Goal: Complete Application Form: Complete application form

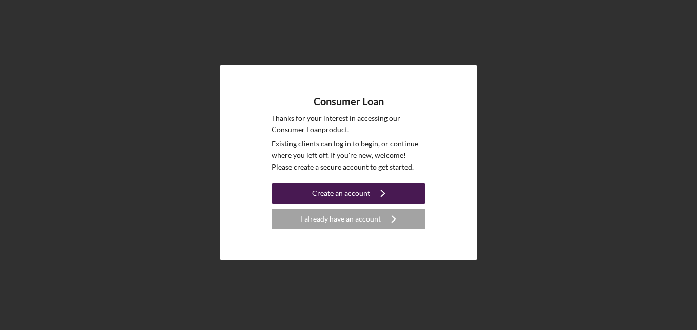
click at [330, 194] on div "Create an account" at bounding box center [341, 193] width 58 height 21
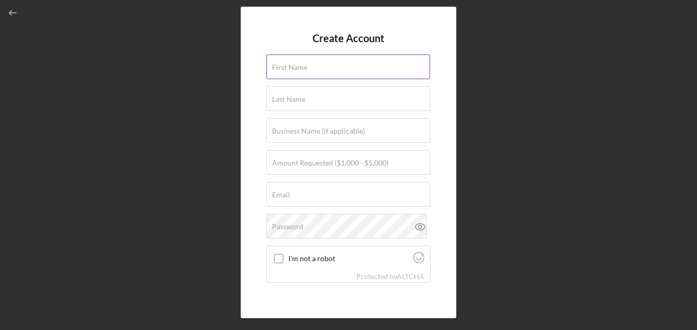
click at [351, 69] on input "First Name" at bounding box center [348, 66] width 164 height 25
type input "a"
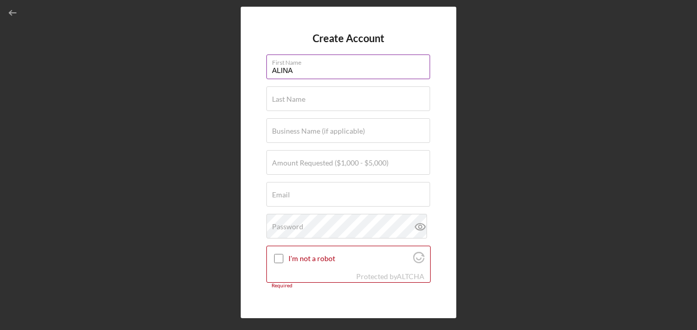
type input "ALINA"
type input "DICK"
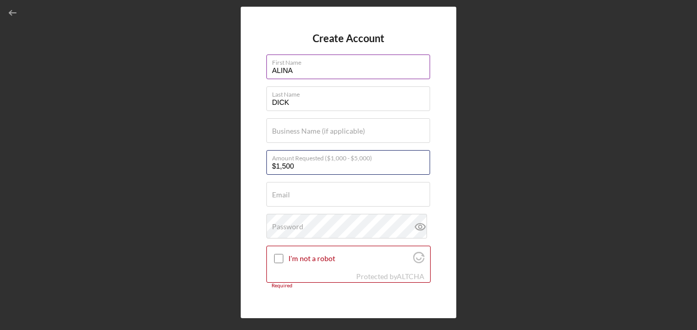
type input "$1,500"
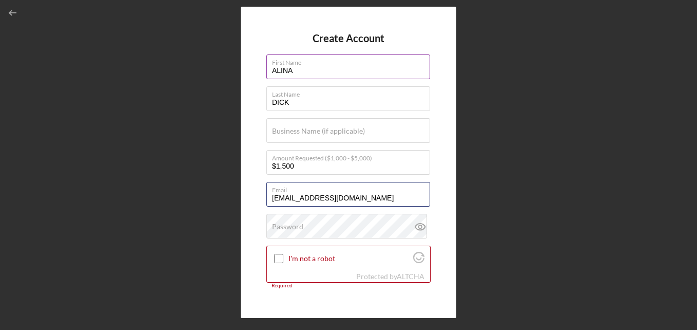
type input "[EMAIL_ADDRESS][DOMAIN_NAME]"
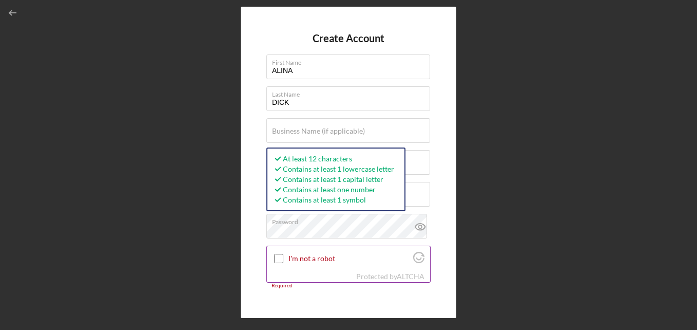
click at [279, 262] on input "I'm not a robot" at bounding box center [278, 258] width 9 height 9
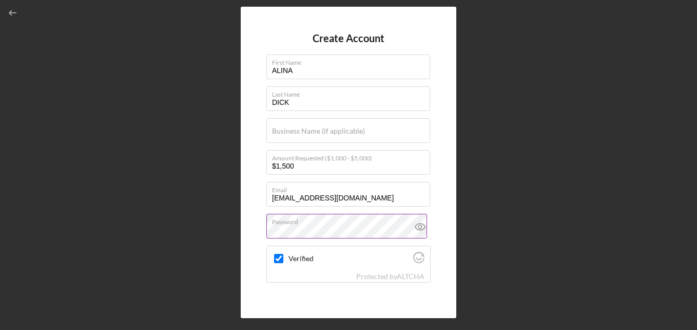
click at [416, 223] on icon at bounding box center [420, 226] width 10 height 7
click at [340, 301] on div "Create Account First Name [PERSON_NAME] Last Name [PERSON_NAME] Business Name (…" at bounding box center [349, 162] width 216 height 311
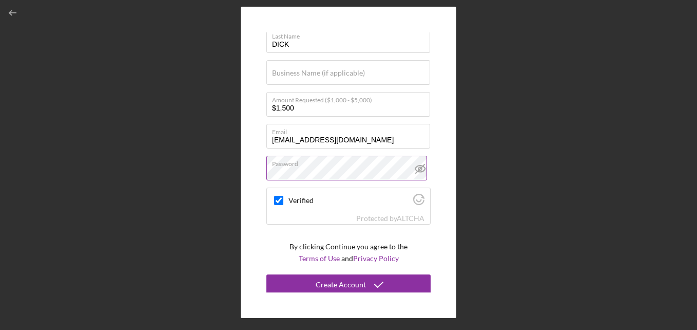
scroll to position [61, 0]
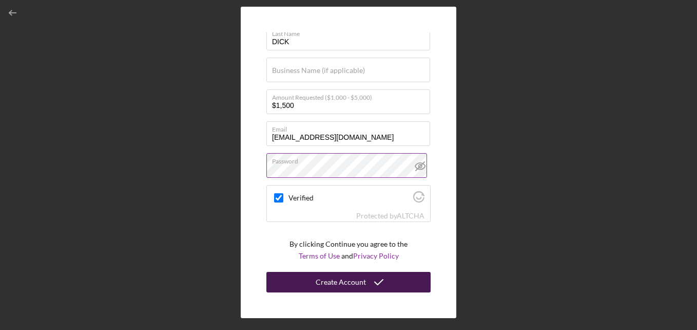
click at [349, 280] on div "Create Account" at bounding box center [341, 282] width 50 height 21
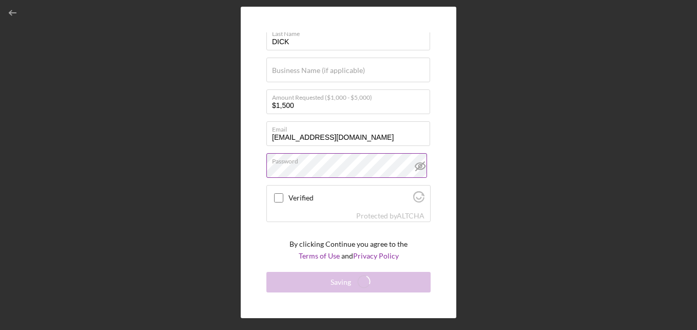
checkbox input "false"
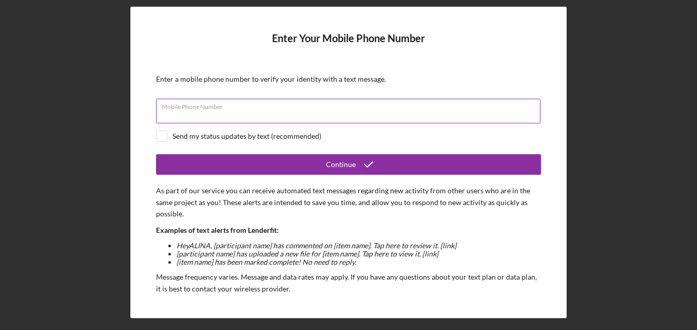
click at [248, 112] on input "Mobile Phone Number" at bounding box center [348, 111] width 385 height 25
type input "[PHONE_NUMBER]"
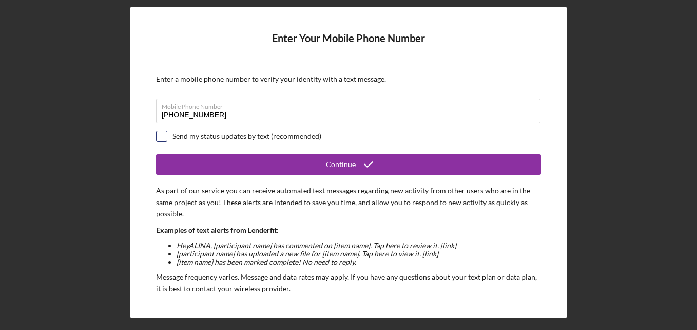
click at [164, 132] on input "checkbox" at bounding box center [162, 136] width 10 height 10
checkbox input "true"
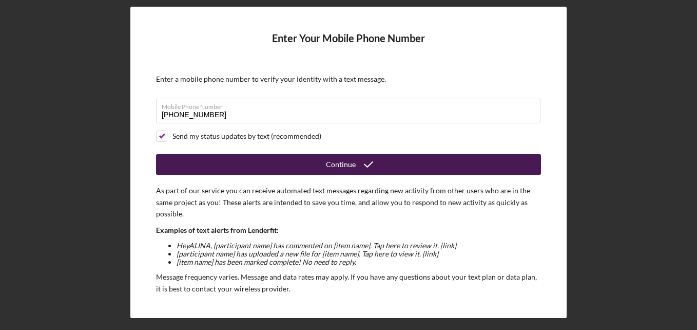
click at [312, 158] on button "Continue" at bounding box center [348, 164] width 385 height 21
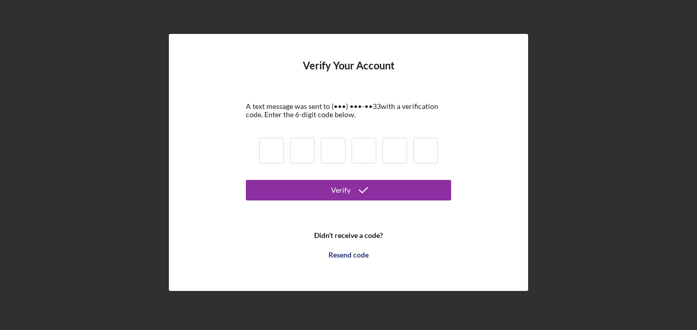
click at [270, 152] on input at bounding box center [271, 151] width 25 height 26
type input "8"
type input "9"
type input "6"
type input "2"
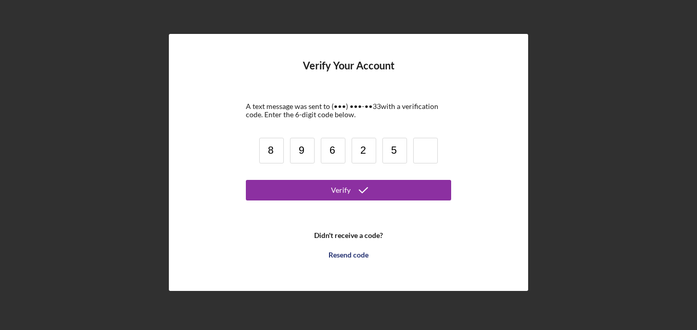
type input "5"
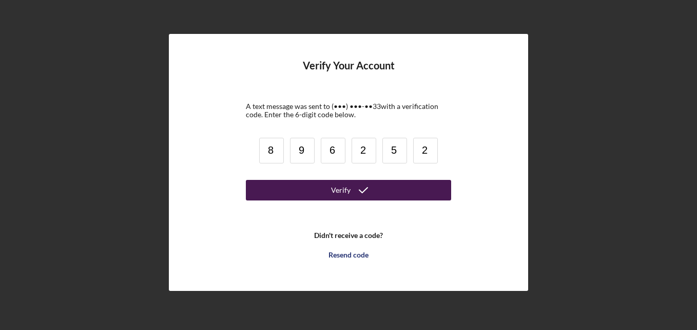
type input "2"
click at [347, 194] on div "Verify" at bounding box center [341, 190] width 20 height 21
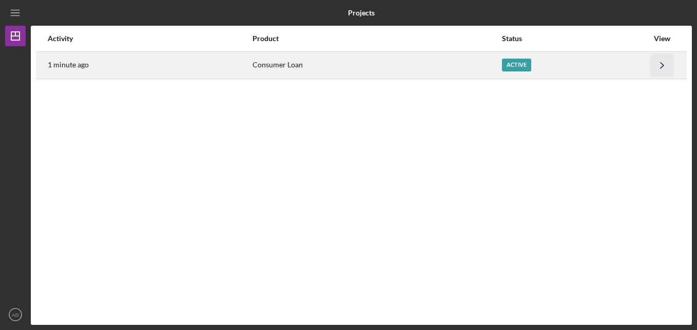
click at [657, 62] on icon "Icon/Navigate" at bounding box center [662, 64] width 23 height 23
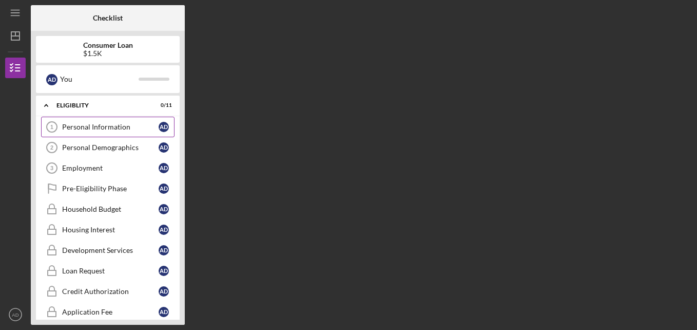
click at [136, 127] on div "Personal Information" at bounding box center [110, 127] width 97 height 8
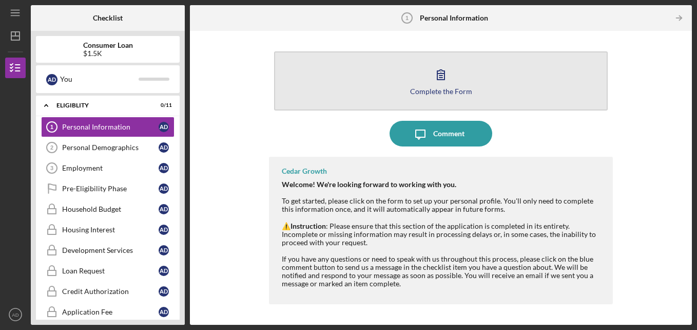
click at [430, 80] on icon "button" at bounding box center [441, 75] width 26 height 26
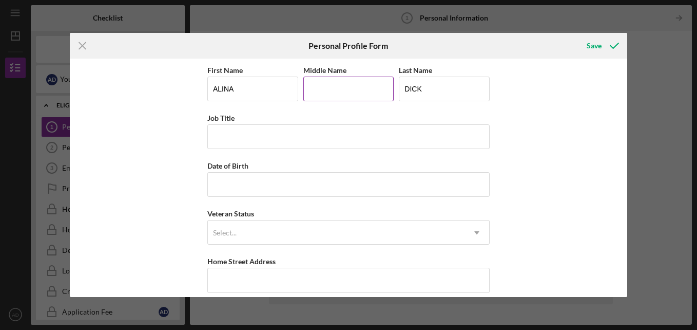
click at [349, 88] on input "Middle Name" at bounding box center [348, 89] width 91 height 25
type input "e"
type input "[PERSON_NAME]"
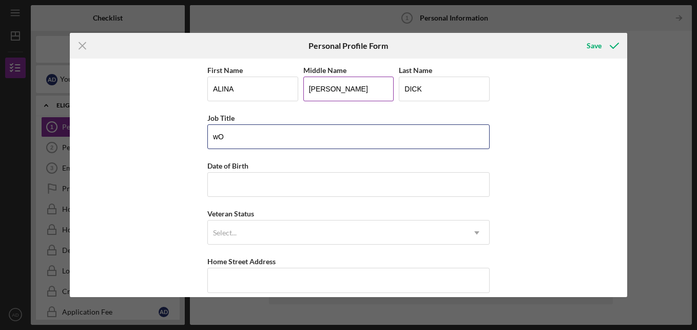
type input "w"
type input "Women's Recovery Advocate"
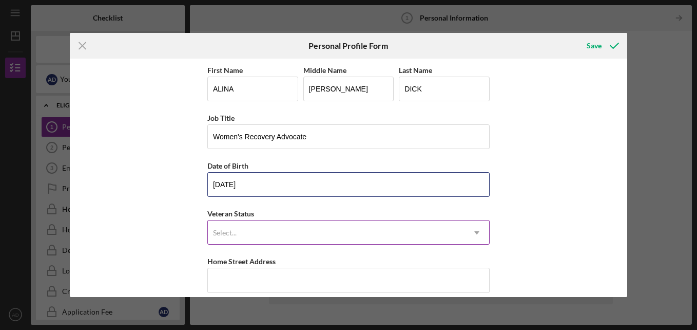
type input "[DATE]"
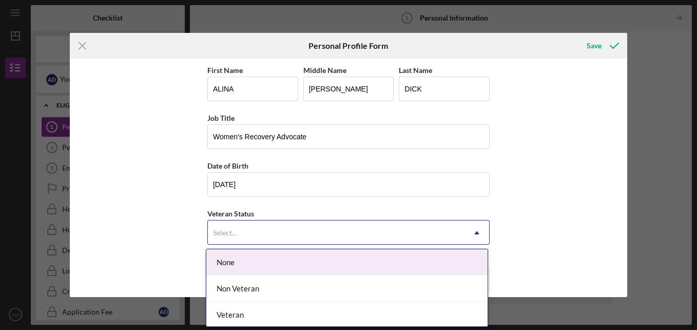
click at [475, 231] on icon "Icon/Dropdown Arrow" at bounding box center [477, 232] width 25 height 25
click at [448, 258] on div "None" at bounding box center [346, 262] width 281 height 26
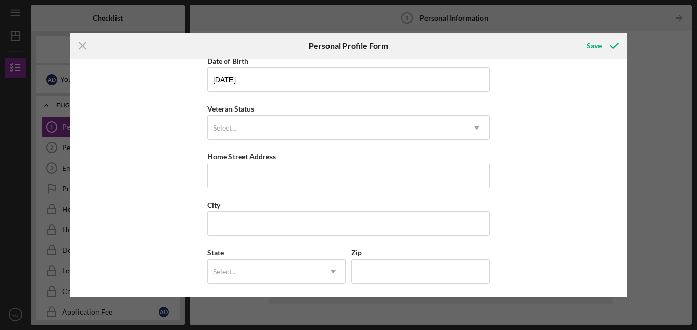
scroll to position [105, 0]
click at [473, 128] on icon "Icon/Dropdown Arrow" at bounding box center [477, 127] width 25 height 25
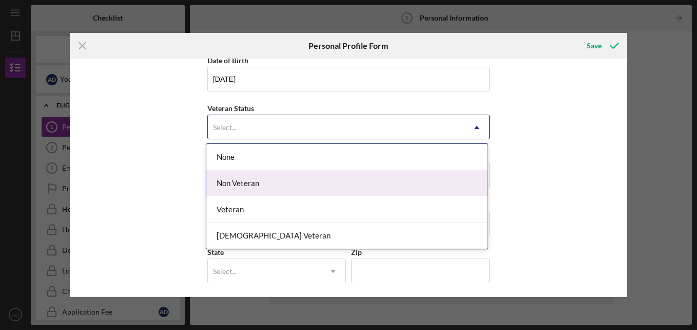
click at [416, 190] on div "Non Veteran" at bounding box center [346, 183] width 281 height 26
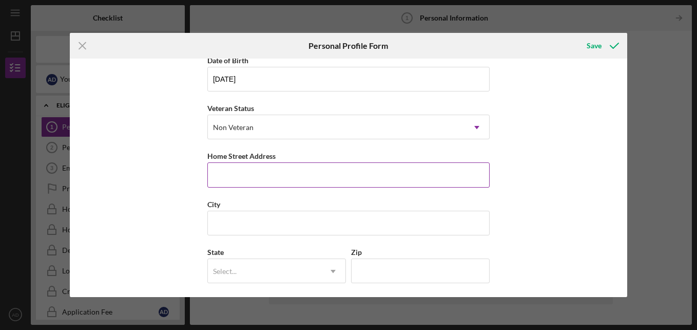
click at [385, 173] on input "Home Street Address" at bounding box center [348, 174] width 282 height 25
type input "[STREET_ADDRESS][PERSON_NAME]"
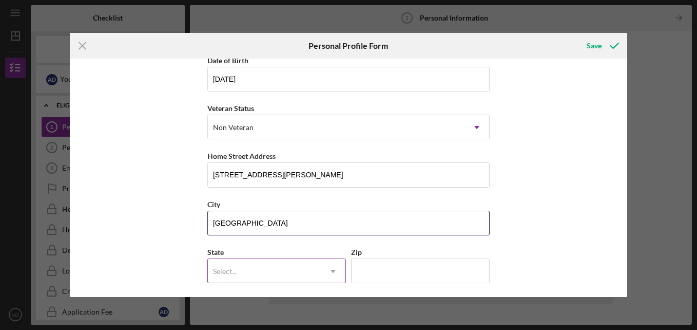
type input "[GEOGRAPHIC_DATA]"
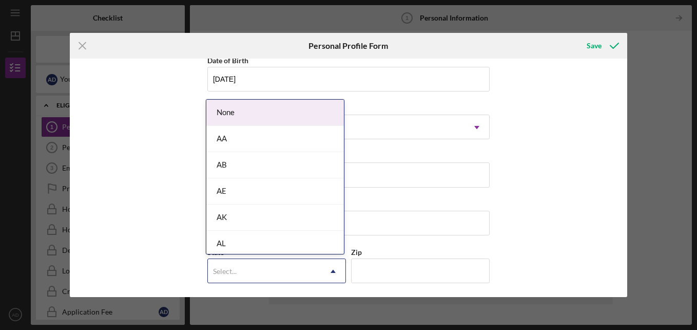
click at [336, 267] on icon "Icon/Dropdown Arrow" at bounding box center [333, 271] width 25 height 25
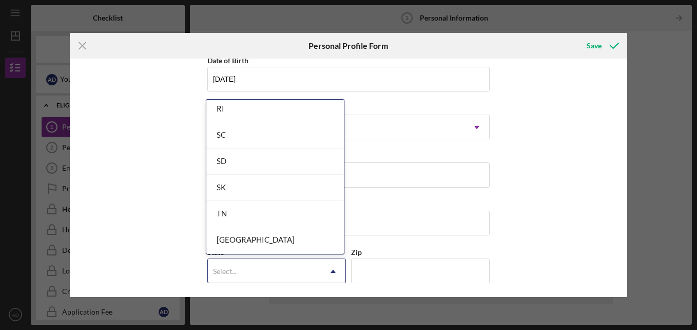
scroll to position [1836, 0]
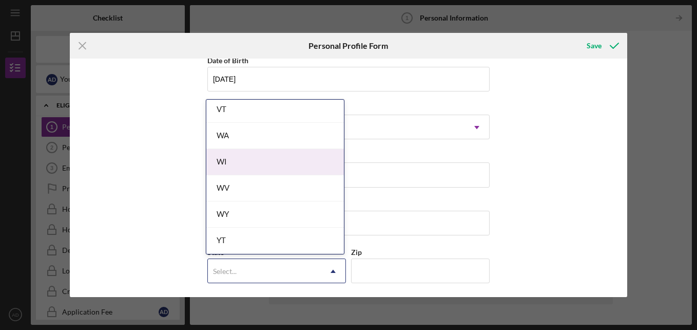
click at [285, 166] on div "WI" at bounding box center [275, 162] width 138 height 26
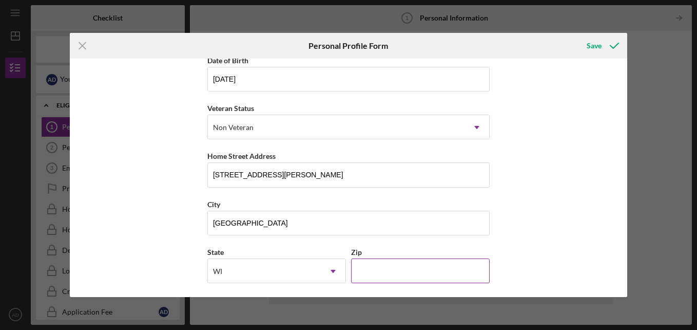
click at [356, 271] on input "Zip" at bounding box center [420, 270] width 139 height 25
type input "54615"
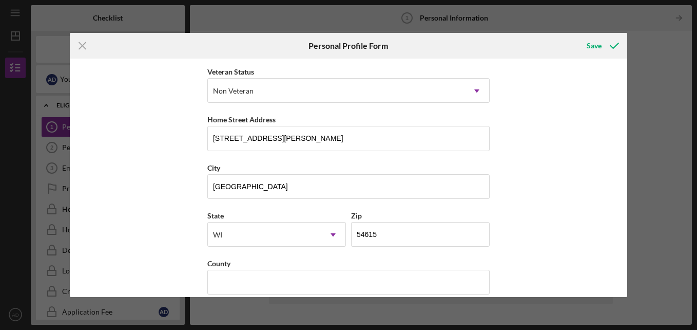
scroll to position [155, 0]
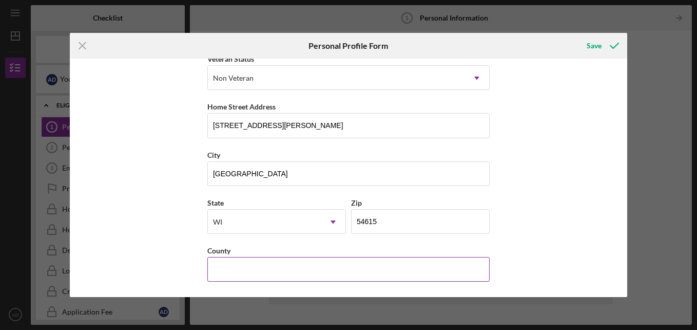
click at [423, 274] on input "County" at bounding box center [348, 269] width 282 height 25
type input "[PERSON_NAME]"
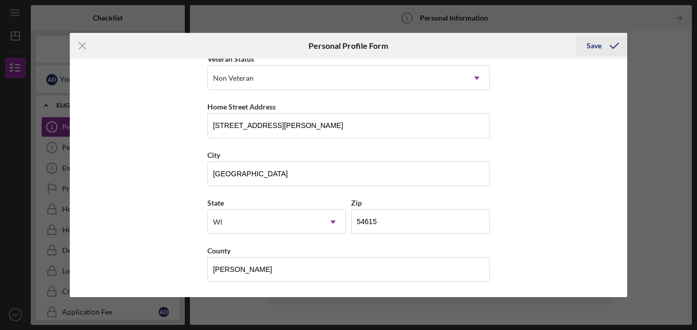
click at [595, 44] on div "Save" at bounding box center [594, 45] width 15 height 21
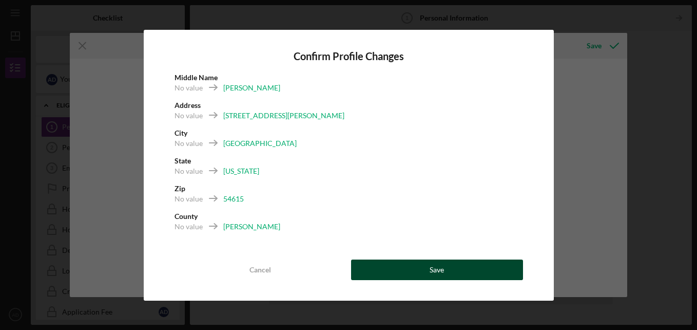
click at [395, 265] on button "Save" at bounding box center [437, 269] width 172 height 21
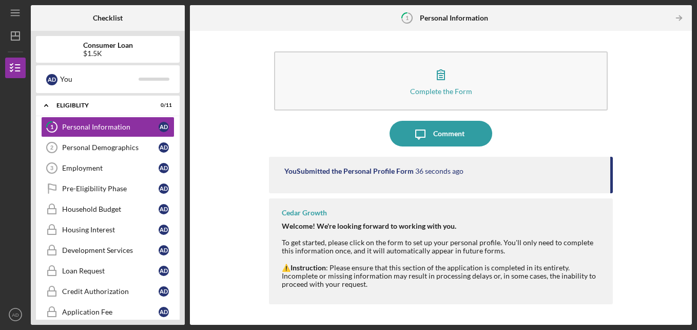
drag, startPoint x: 645, startPoint y: 274, endPoint x: 639, endPoint y: 323, distance: 50.2
click at [639, 323] on div "Complete the Form Form Icon/Message Comment You Submitted the Personal Profile …" at bounding box center [441, 178] width 502 height 294
drag, startPoint x: 639, startPoint y: 323, endPoint x: 672, endPoint y: 186, distance: 141.0
click at [672, 186] on div "Complete the Form Form Icon/Message Comment You Submitted the Personal Profile …" at bounding box center [441, 177] width 492 height 283
click at [679, 18] on icon "Icon/Table Pagination Arrow" at bounding box center [679, 18] width 23 height 23
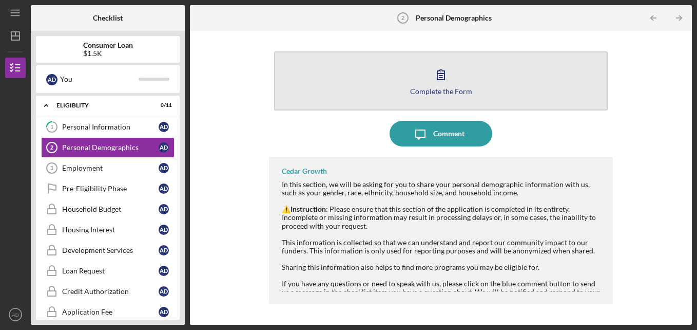
click at [512, 86] on button "Complete the Form Form" at bounding box center [441, 80] width 334 height 59
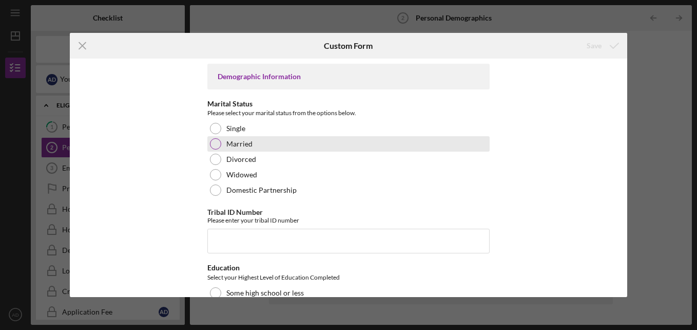
click at [272, 141] on div "Married" at bounding box center [348, 143] width 282 height 15
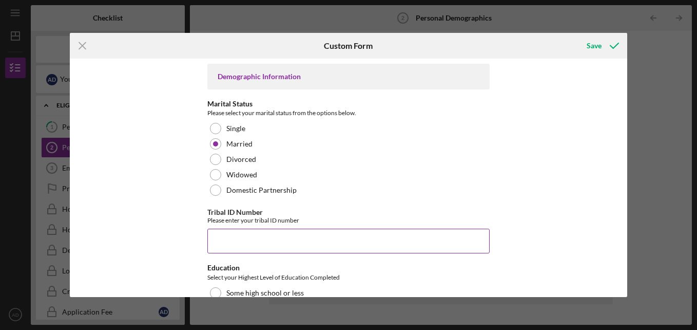
click at [235, 233] on input "Tribal ID Number" at bounding box center [348, 240] width 282 height 25
type input "3"
type input "439A003991"
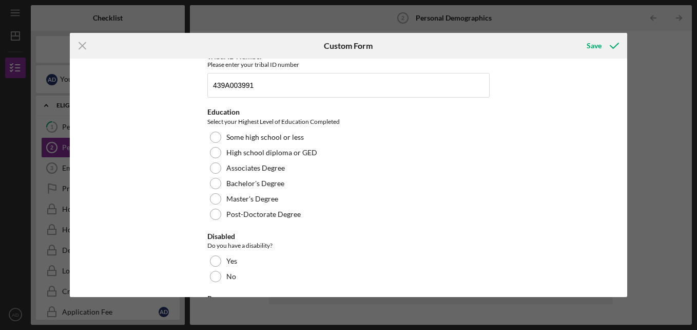
scroll to position [164, 0]
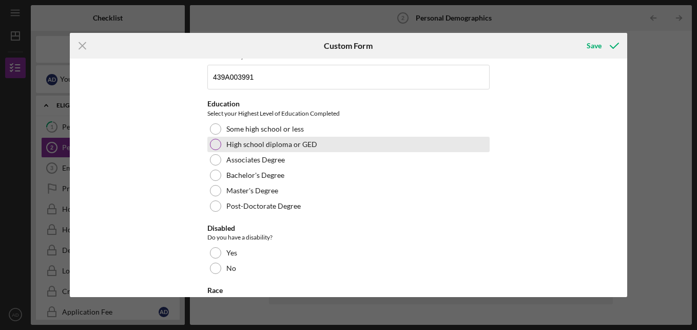
click at [245, 144] on label "High school diploma or GED" at bounding box center [271, 144] width 91 height 8
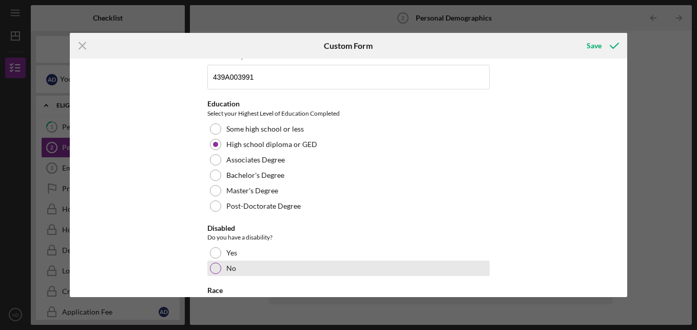
click at [273, 266] on div "No" at bounding box center [348, 267] width 282 height 15
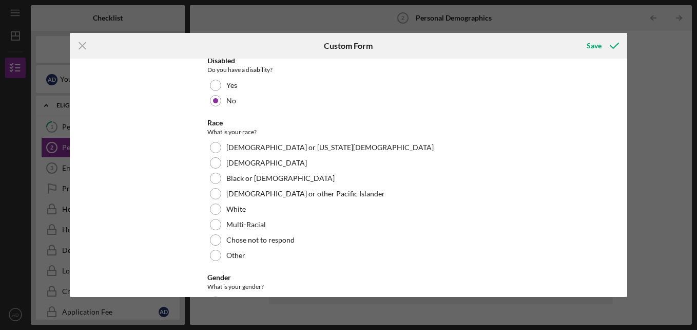
scroll to position [333, 0]
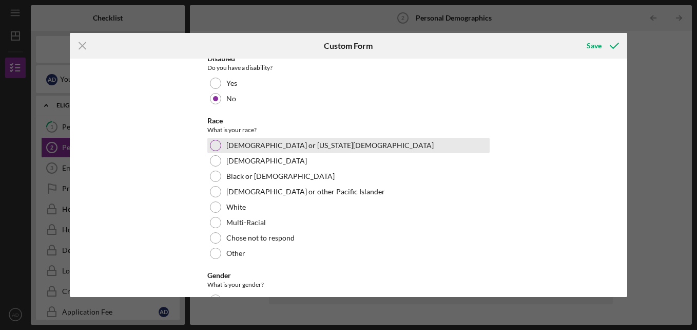
click at [283, 147] on label "[DEMOGRAPHIC_DATA] or [US_STATE][DEMOGRAPHIC_DATA]" at bounding box center [329, 145] width 207 height 8
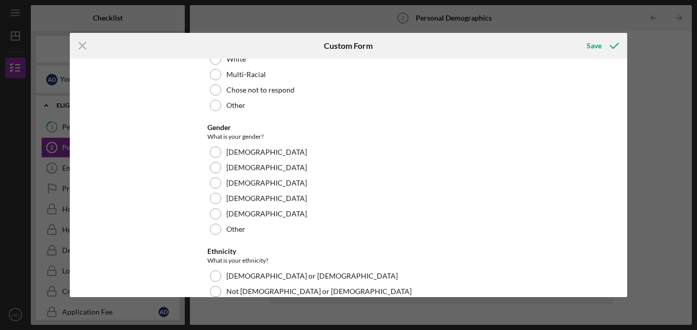
scroll to position [485, 0]
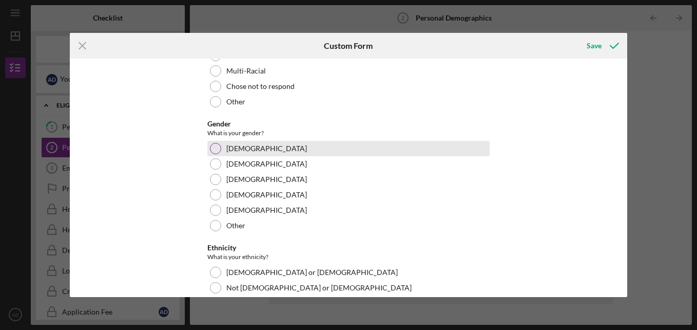
click at [302, 144] on div "[DEMOGRAPHIC_DATA]" at bounding box center [348, 148] width 282 height 15
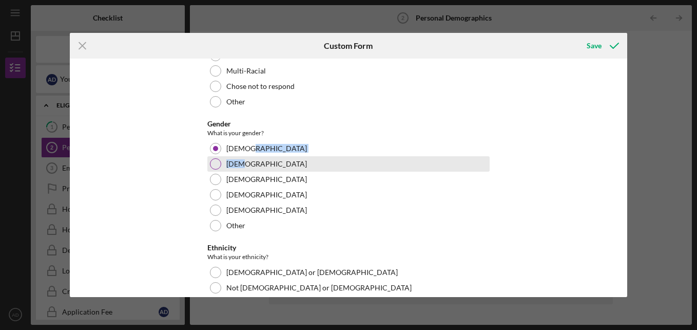
drag, startPoint x: 302, startPoint y: 144, endPoint x: 435, endPoint y: 164, distance: 135.1
click at [435, 164] on div "Gender What is your gender? [DEMOGRAPHIC_DATA] [DEMOGRAPHIC_DATA] [DEMOGRAPHIC_…" at bounding box center [348, 176] width 282 height 113
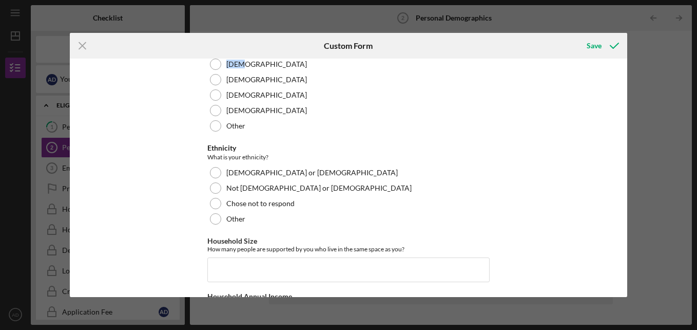
scroll to position [600, 0]
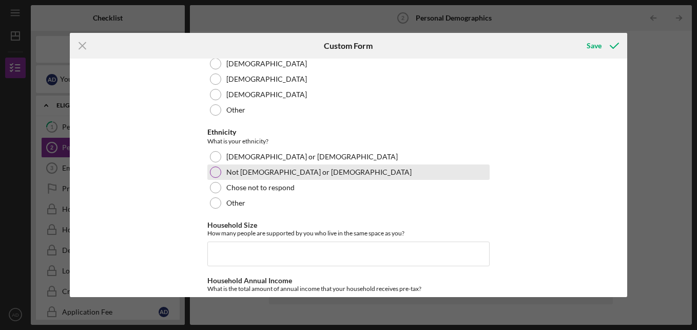
click at [252, 166] on div "Not [DEMOGRAPHIC_DATA] or [DEMOGRAPHIC_DATA]" at bounding box center [348, 171] width 282 height 15
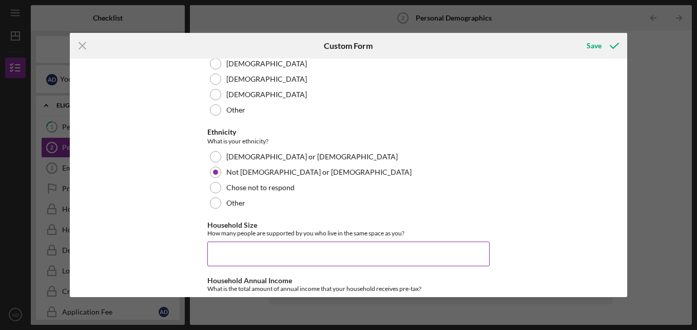
click at [219, 241] on input "Household Size" at bounding box center [348, 253] width 282 height 25
type input "3"
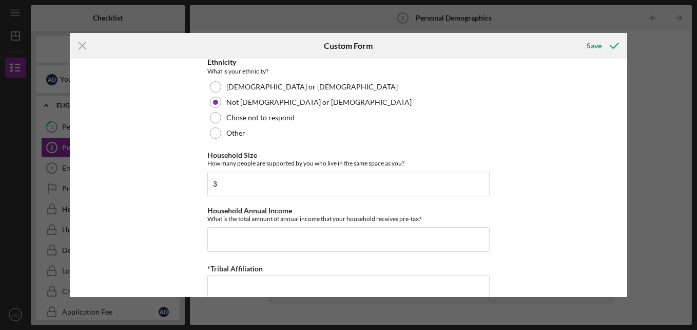
scroll to position [672, 0]
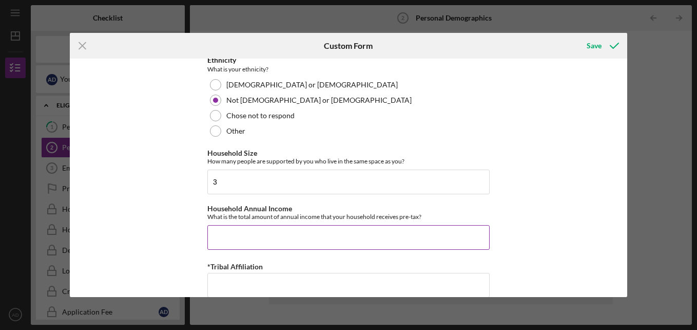
click at [371, 233] on input "Household Annual Income" at bounding box center [348, 237] width 282 height 25
type input "$77,654.40"
click at [561, 287] on div "Demographic Information Marital Status Please select your marital status from t…" at bounding box center [349, 178] width 558 height 238
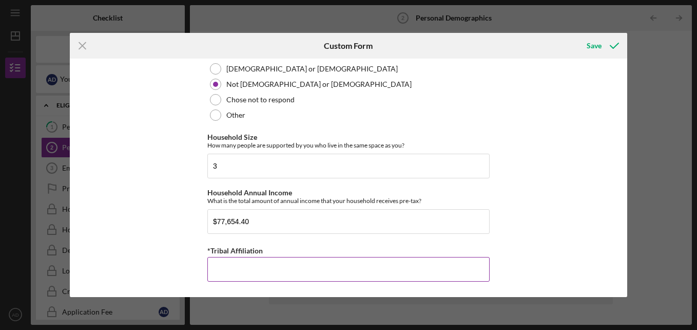
click at [428, 275] on input "*Tribal Affiliation" at bounding box center [348, 269] width 282 height 25
type input "Ho-Chunk Nation"
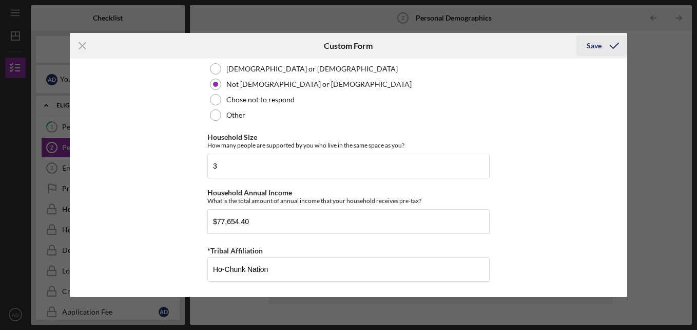
click at [600, 49] on div "Save" at bounding box center [594, 45] width 15 height 21
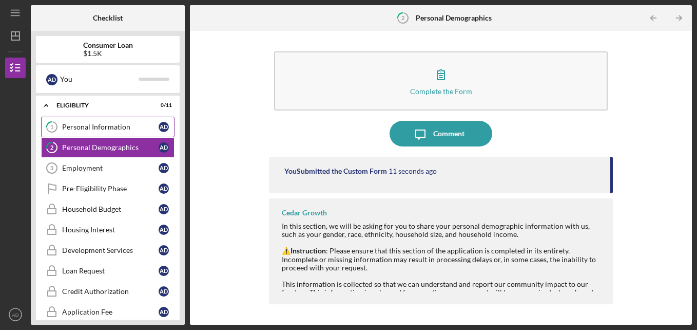
click at [134, 133] on link "1 Personal Information A D" at bounding box center [107, 127] width 133 height 21
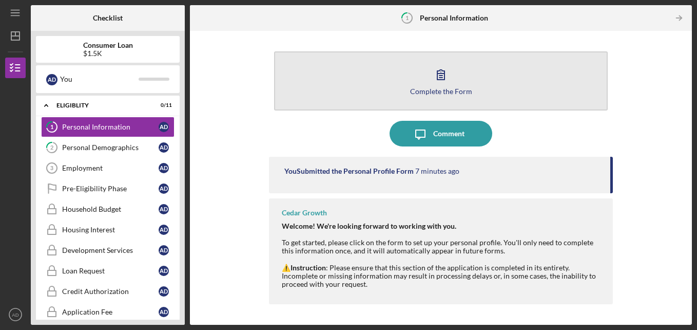
click at [527, 98] on button "Complete the Form Form" at bounding box center [441, 80] width 334 height 59
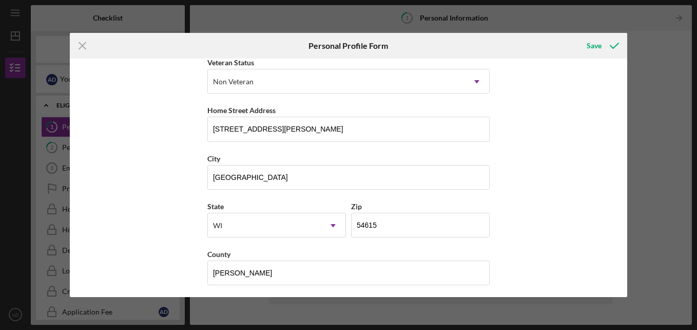
scroll to position [155, 0]
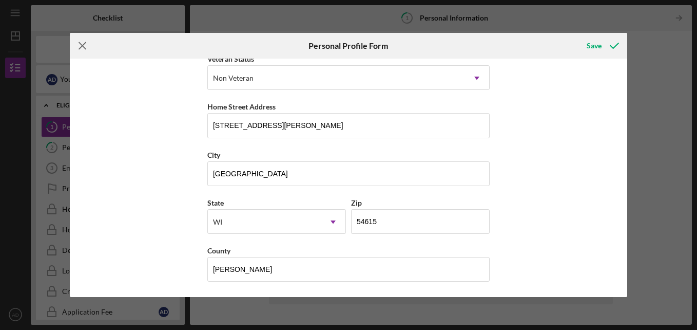
click at [80, 46] on icon "Icon/Menu Close" at bounding box center [83, 46] width 26 height 26
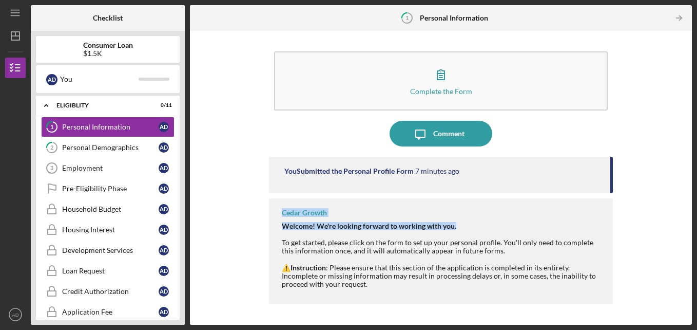
drag, startPoint x: 611, startPoint y: 185, endPoint x: 611, endPoint y: 207, distance: 22.1
click at [611, 207] on div "You Submitted the Personal Profile Form 7 minutes ago Cedar Growth Welcome! We'…" at bounding box center [441, 233] width 345 height 152
drag, startPoint x: 611, startPoint y: 207, endPoint x: 656, endPoint y: 261, distance: 69.7
click at [656, 261] on div "Complete the Form Form Icon/Message Comment You Submitted the Personal Profile …" at bounding box center [441, 177] width 492 height 283
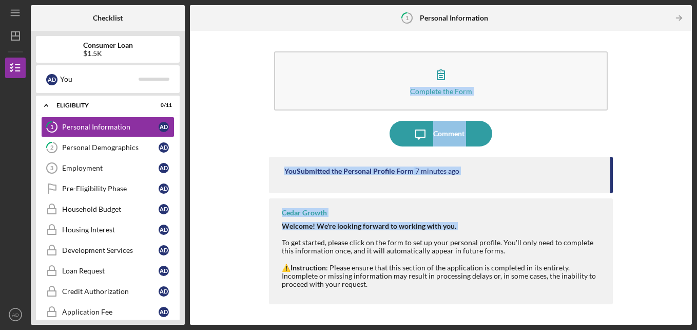
drag, startPoint x: 655, startPoint y: 233, endPoint x: 228, endPoint y: 128, distance: 439.8
click at [228, 128] on div "Complete the Form Form Icon/Message Comment You Submitted the Personal Profile …" at bounding box center [441, 177] width 492 height 283
click at [136, 128] on div "Personal Information" at bounding box center [110, 127] width 97 height 8
click at [558, 145] on div "Icon/Message Comment" at bounding box center [441, 134] width 345 height 26
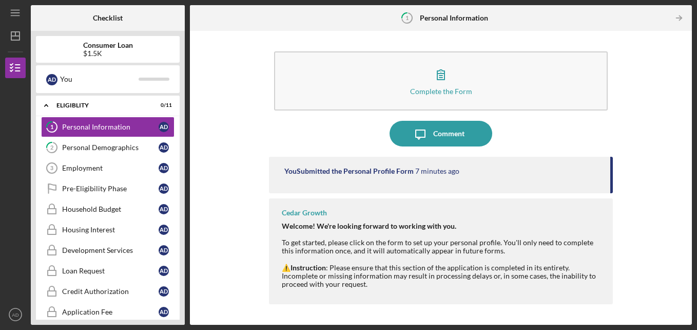
click at [649, 245] on div "Complete the Form Form Icon/Message Comment You Submitted the Personal Profile …" at bounding box center [441, 177] width 492 height 283
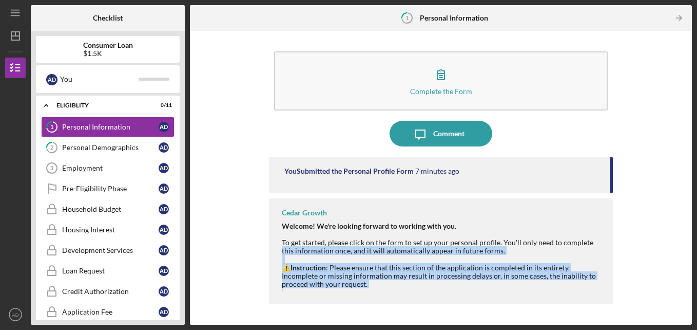
drag, startPoint x: 649, startPoint y: 245, endPoint x: 645, endPoint y: 287, distance: 41.8
click at [645, 287] on div "Complete the Form Form Icon/Message Comment You Submitted the Personal Profile …" at bounding box center [441, 177] width 492 height 283
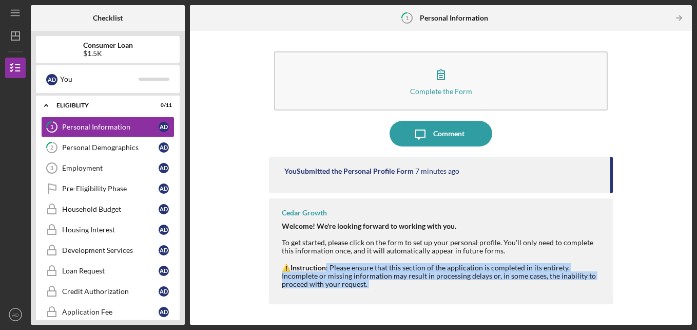
click at [645, 287] on div "Complete the Form Form Icon/Message Comment You Submitted the Personal Profile …" at bounding box center [441, 177] width 492 height 283
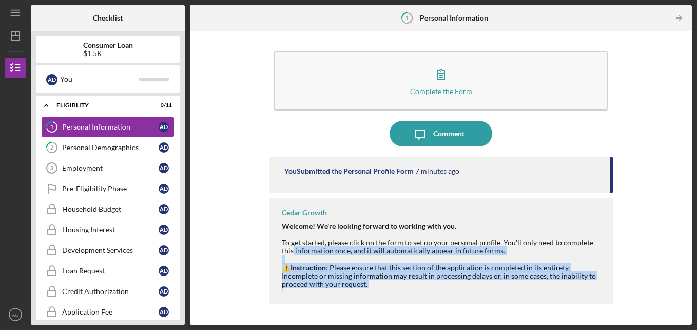
drag, startPoint x: 693, startPoint y: 312, endPoint x: 656, endPoint y: 245, distance: 76.5
click at [656, 245] on div "Icon/Menu 1 Personal Information Checklist Consumer Loan $1.5K A D You Icon/Exp…" at bounding box center [348, 165] width 697 height 330
drag, startPoint x: 656, startPoint y: 245, endPoint x: 648, endPoint y: 270, distance: 25.8
click at [648, 270] on div "Complete the Form Form Icon/Message Comment You Submitted the Personal Profile …" at bounding box center [441, 177] width 492 height 283
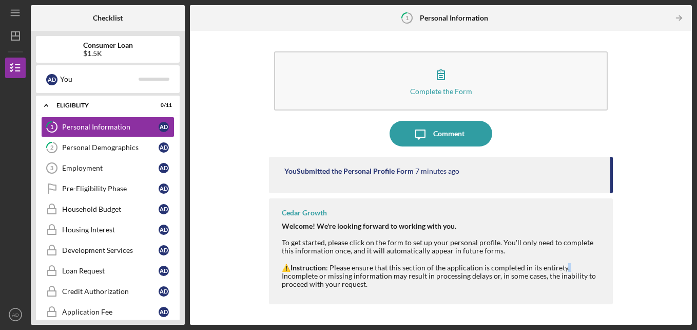
click at [648, 270] on div "Complete the Form Form Icon/Message Comment You Submitted the Personal Profile …" at bounding box center [441, 177] width 492 height 283
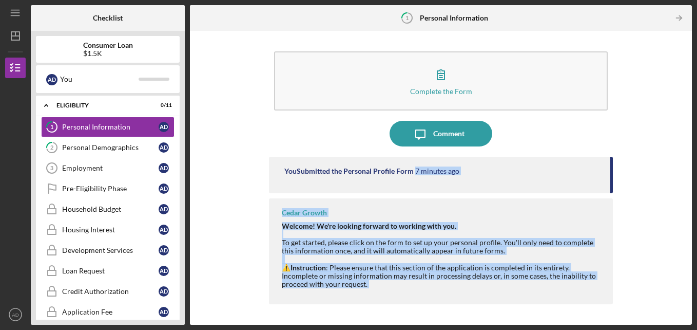
drag, startPoint x: 648, startPoint y: 270, endPoint x: 646, endPoint y: 176, distance: 94.0
click at [646, 176] on div "Complete the Form Form Icon/Message Comment You Submitted the Personal Profile …" at bounding box center [441, 177] width 492 height 283
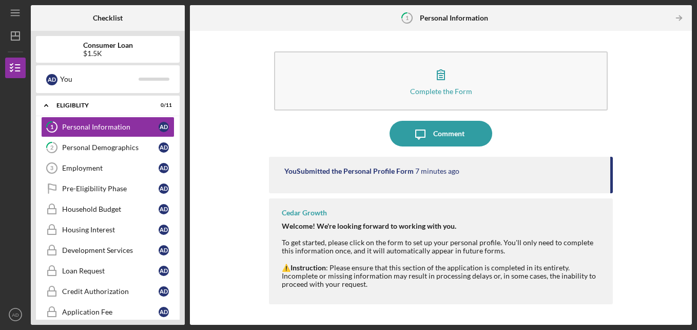
click at [656, 235] on div "Complete the Form Form Icon/Message Comment You Submitted the Personal Profile …" at bounding box center [441, 177] width 492 height 283
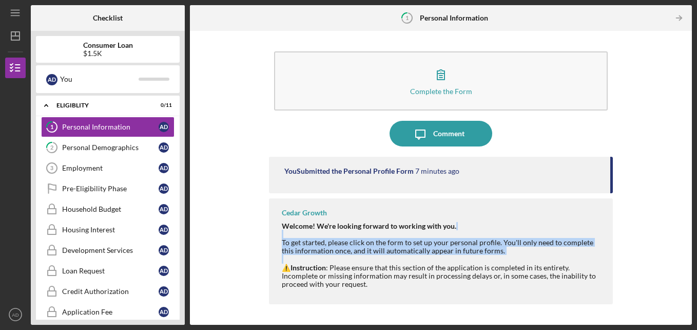
drag, startPoint x: 656, startPoint y: 235, endPoint x: 651, endPoint y: 259, distance: 25.2
click at [651, 259] on div "Complete the Form Form Icon/Message Comment You Submitted the Personal Profile …" at bounding box center [441, 177] width 492 height 283
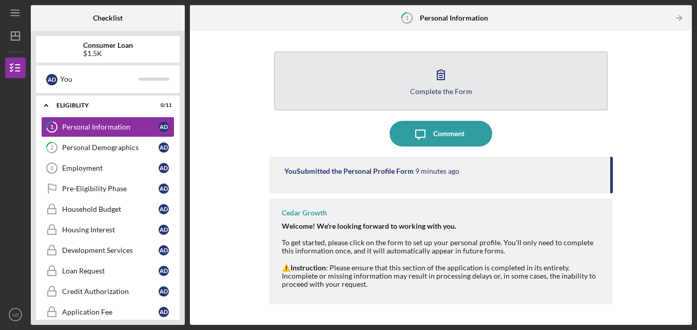
click at [477, 81] on button "Complete the Form Form" at bounding box center [441, 80] width 334 height 59
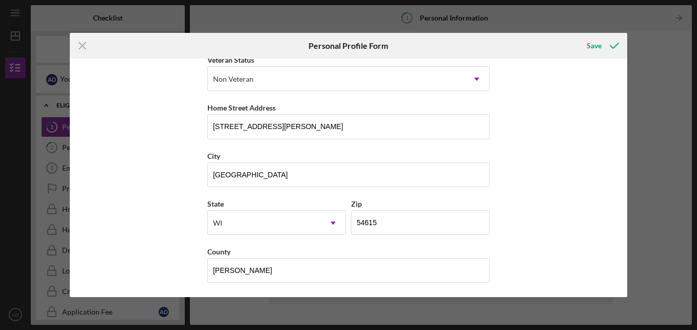
scroll to position [155, 0]
click at [83, 46] on line at bounding box center [82, 46] width 7 height 7
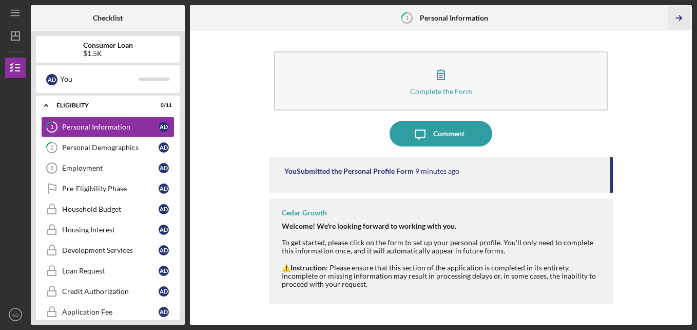
click at [680, 25] on icon "Icon/Table Pagination Arrow" at bounding box center [679, 18] width 23 height 23
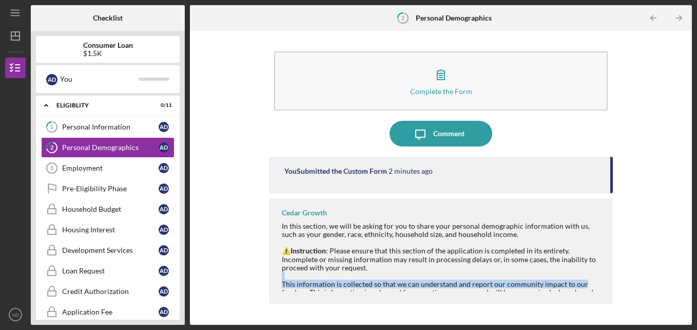
drag, startPoint x: 598, startPoint y: 267, endPoint x: 598, endPoint y: 284, distance: 16.9
click at [598, 284] on div "In this section, we will be asking for you to share your personal demographic i…" at bounding box center [442, 288] width 321 height 132
drag, startPoint x: 598, startPoint y: 284, endPoint x: 629, endPoint y: 281, distance: 30.9
click at [629, 281] on div "Complete the Form Form Icon/Message Comment You Submitted the Custom Form 2 min…" at bounding box center [441, 177] width 492 height 283
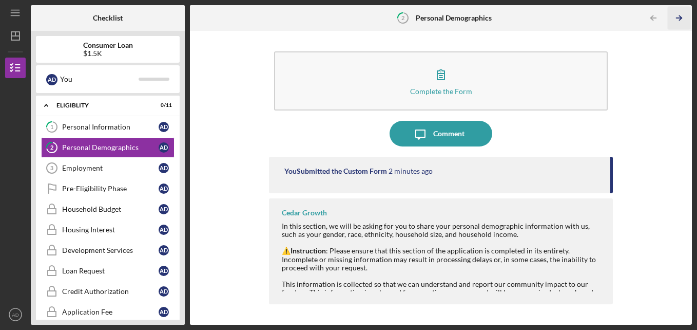
click at [678, 22] on icon "Icon/Table Pagination Arrow" at bounding box center [679, 18] width 23 height 23
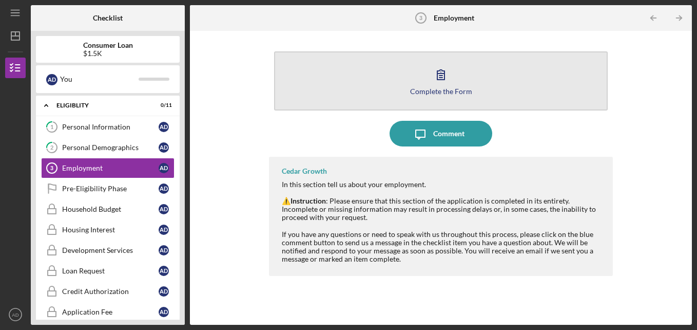
click at [489, 89] on button "Complete the Form Form" at bounding box center [441, 80] width 334 height 59
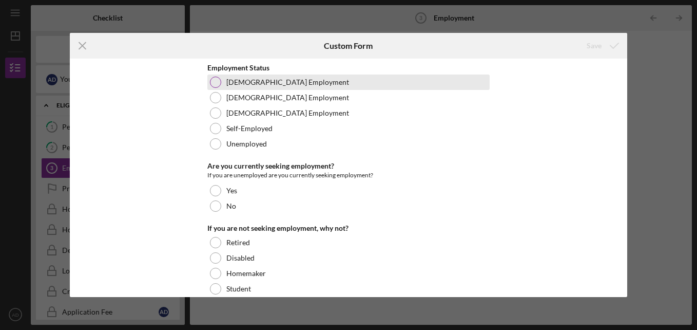
click at [216, 87] on div at bounding box center [215, 82] width 11 height 11
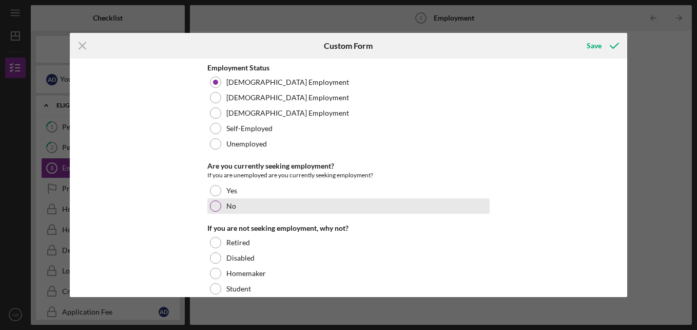
click at [216, 210] on div at bounding box center [215, 205] width 11 height 11
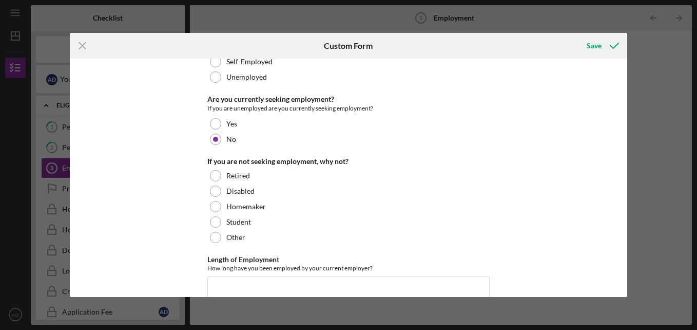
scroll to position [72, 0]
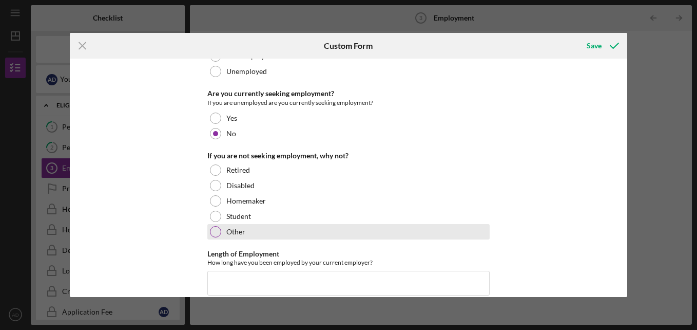
click at [274, 233] on div "Other" at bounding box center [348, 231] width 282 height 15
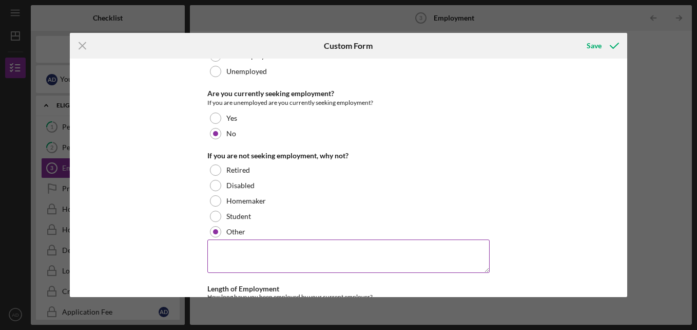
click at [267, 250] on textarea at bounding box center [348, 255] width 282 height 33
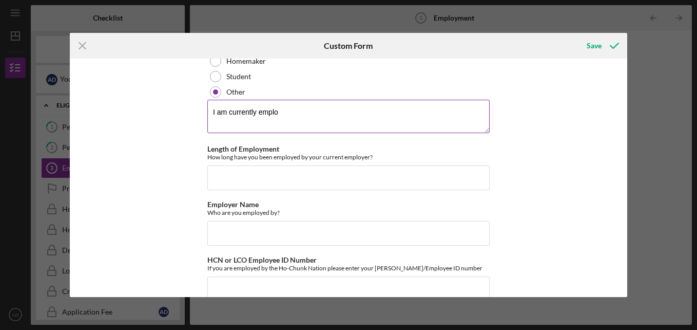
click at [300, 116] on textarea "I am currently emplo" at bounding box center [348, 116] width 282 height 33
type textarea "I am currently employed full-time"
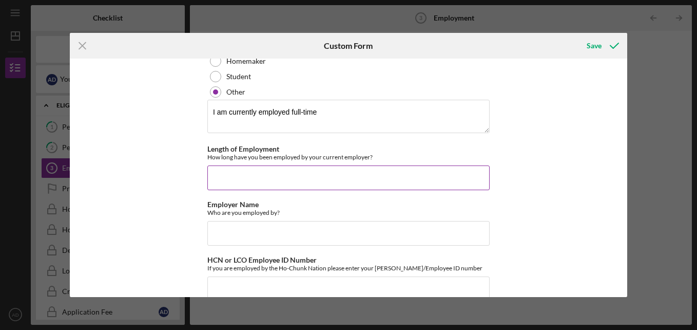
click at [288, 181] on input "Length of Employment" at bounding box center [348, 177] width 282 height 25
type input "1 year"
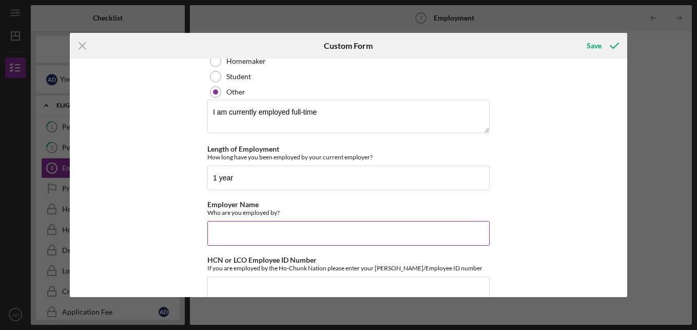
click at [270, 241] on input "Employer Name" at bounding box center [348, 233] width 282 height 25
type input "Ho-Chunk Nation Behavioral Health Department"
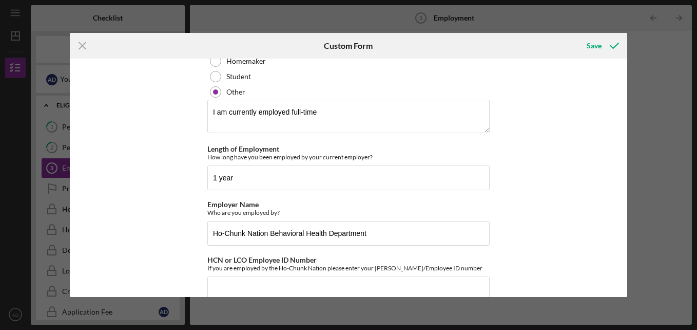
scroll to position [232, 0]
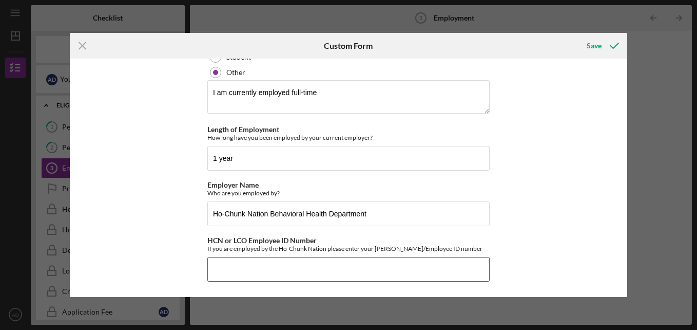
click at [329, 270] on input "HCN or LCO Employee ID Number" at bounding box center [348, 269] width 282 height 25
type input "21778"
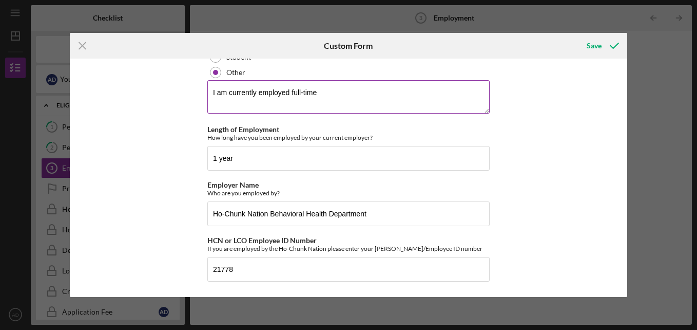
click at [353, 103] on textarea "I am currently employed full-time" at bounding box center [348, 96] width 282 height 33
type textarea "I am currently employed full-time."
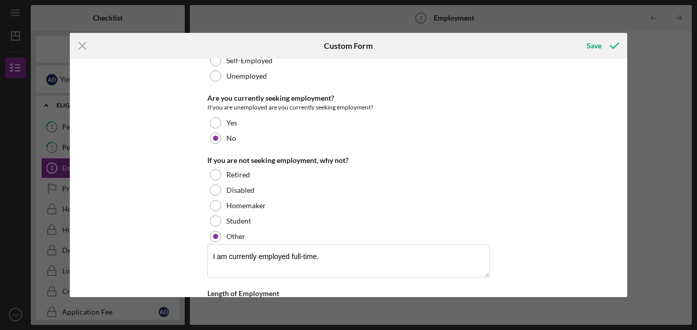
scroll to position [70, 0]
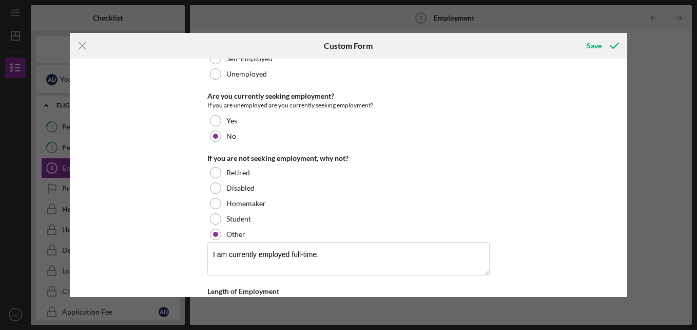
click at [285, 144] on div "Employment Status [DEMOGRAPHIC_DATA] Employment [DEMOGRAPHIC_DATA] Employment […" at bounding box center [348, 224] width 282 height 460
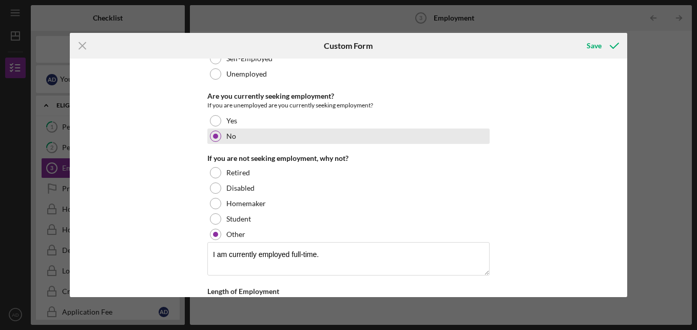
click at [217, 134] on div at bounding box center [215, 135] width 11 height 11
click at [227, 136] on label "No" at bounding box center [231, 136] width 10 height 8
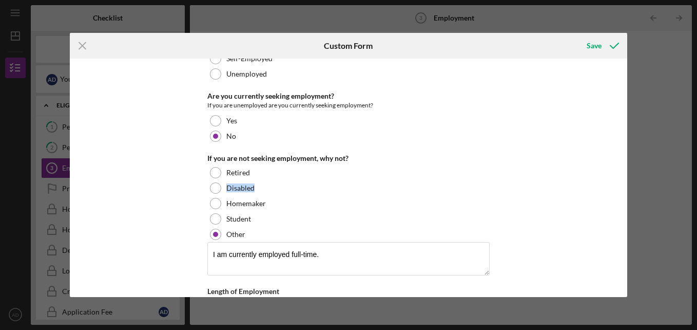
drag, startPoint x: 623, startPoint y: 189, endPoint x: 624, endPoint y: 163, distance: 26.2
click at [624, 163] on div "Employment Status [DEMOGRAPHIC_DATA] Employment [DEMOGRAPHIC_DATA] Employment […" at bounding box center [349, 178] width 558 height 238
click at [591, 173] on div "Employment Status [DEMOGRAPHIC_DATA] Employment [DEMOGRAPHIC_DATA] Employment […" at bounding box center [349, 178] width 558 height 238
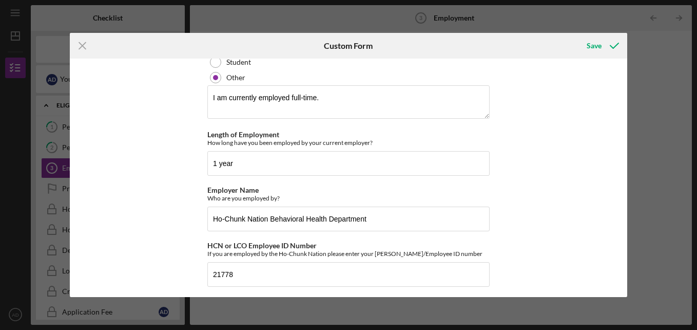
scroll to position [232, 0]
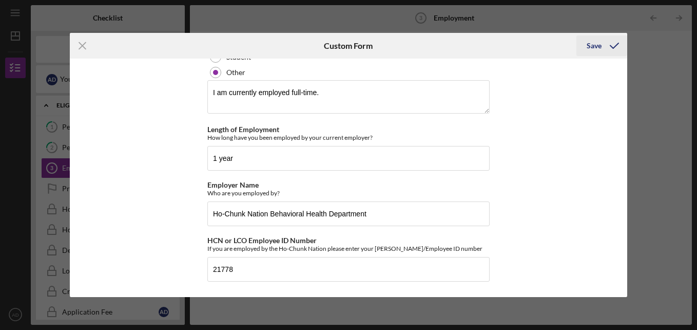
click at [590, 48] on div "Save" at bounding box center [594, 45] width 15 height 21
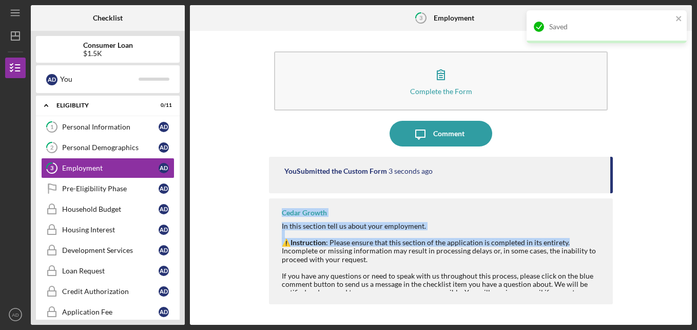
drag, startPoint x: 627, startPoint y: 240, endPoint x: 572, endPoint y: 149, distance: 106.5
click at [572, 149] on div "Complete the Form Form Icon/Message Comment You Submitted the Custom Form 3 sec…" at bounding box center [441, 177] width 492 height 283
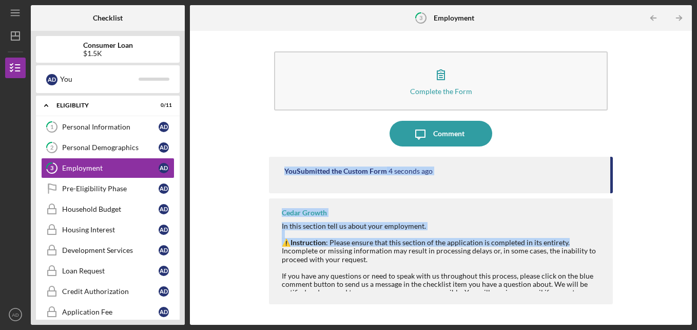
drag, startPoint x: 572, startPoint y: 149, endPoint x: 640, endPoint y: 159, distance: 68.5
click at [640, 159] on div "Complete the Form Form Icon/Message Comment You Submitted the Custom Form 4 sec…" at bounding box center [441, 177] width 492 height 283
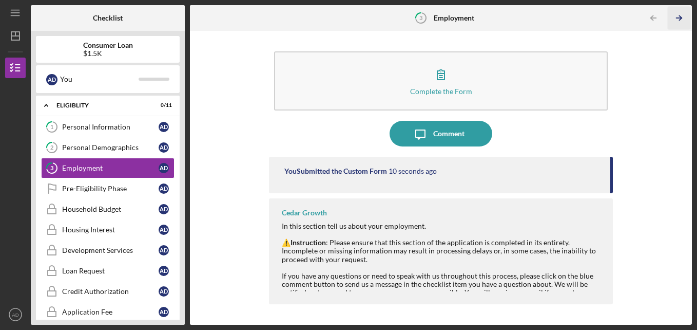
click at [680, 20] on polyline "button" at bounding box center [680, 18] width 3 height 5
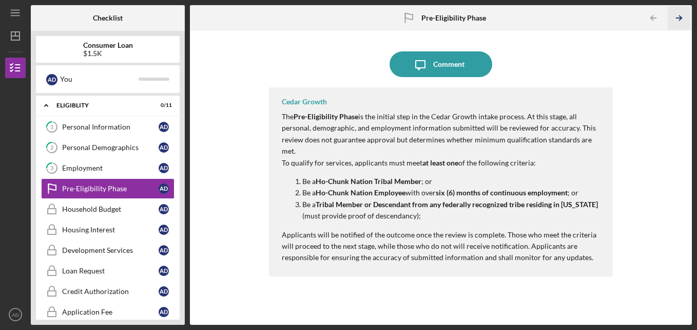
click at [680, 16] on polyline "button" at bounding box center [680, 18] width 3 height 5
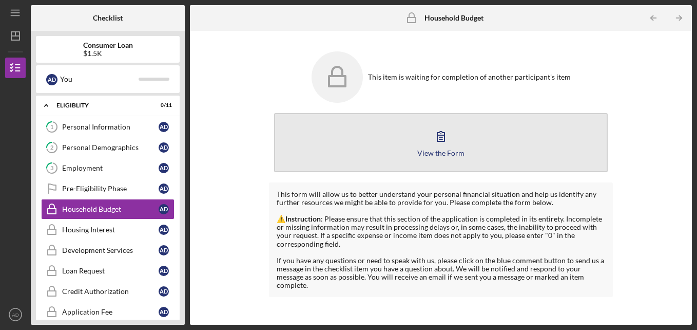
click at [517, 144] on button "View the Form Form" at bounding box center [441, 142] width 334 height 59
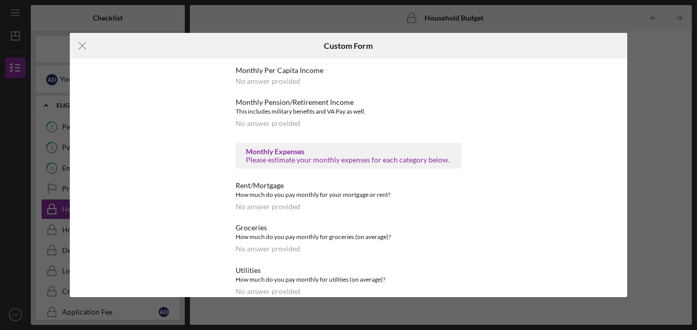
scroll to position [299, 0]
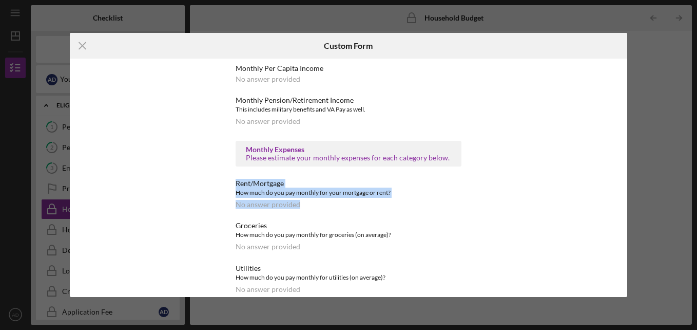
drag, startPoint x: 491, startPoint y: 208, endPoint x: 493, endPoint y: 166, distance: 42.1
click at [493, 166] on div "Do you currently have a budget/spending plan? No answer provided Do you have a …" at bounding box center [349, 178] width 558 height 238
click at [469, 207] on div "Do you currently have a budget/spending plan? No answer provided Do you have a …" at bounding box center [348, 178] width 282 height 238
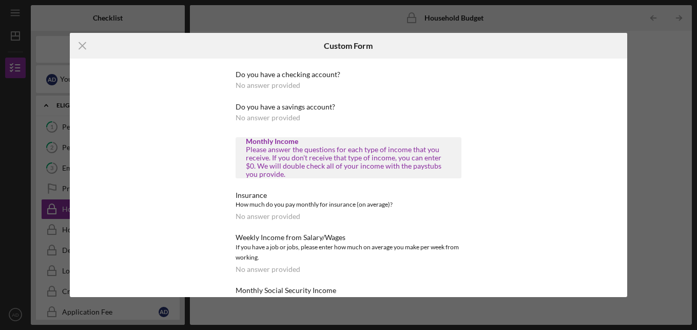
scroll to position [0, 0]
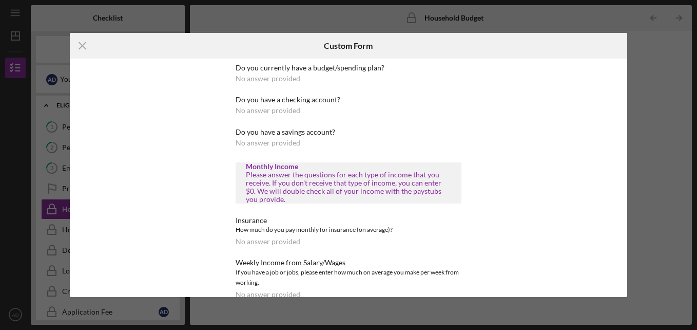
click at [305, 80] on div "Do you currently have a budget/spending plan? No answer provided" at bounding box center [349, 73] width 226 height 19
click at [289, 77] on div "No answer provided" at bounding box center [268, 78] width 65 height 8
click at [305, 78] on div "Do you currently have a budget/spending plan? No answer provided" at bounding box center [349, 73] width 226 height 19
click at [243, 80] on div "No answer provided" at bounding box center [268, 78] width 65 height 8
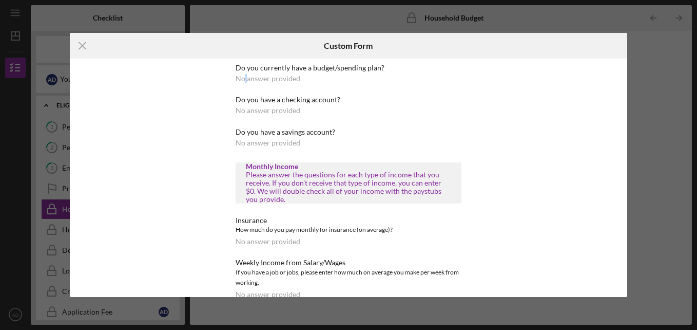
click at [243, 80] on div "No answer provided" at bounding box center [268, 78] width 65 height 8
click at [329, 77] on div "Do you currently have a budget/spending plan? No answer provided" at bounding box center [349, 73] width 226 height 19
click at [83, 50] on icon "Icon/Menu Close" at bounding box center [83, 46] width 26 height 26
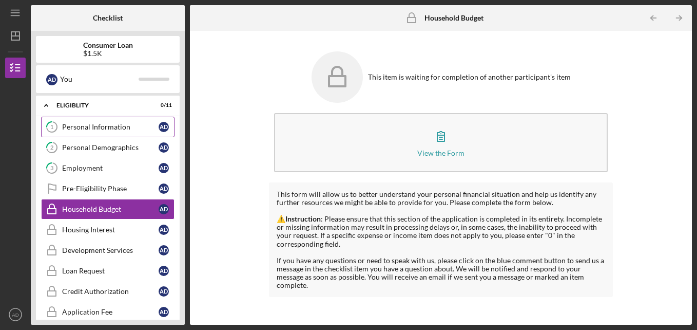
click at [107, 129] on div "Personal Information" at bounding box center [110, 127] width 97 height 8
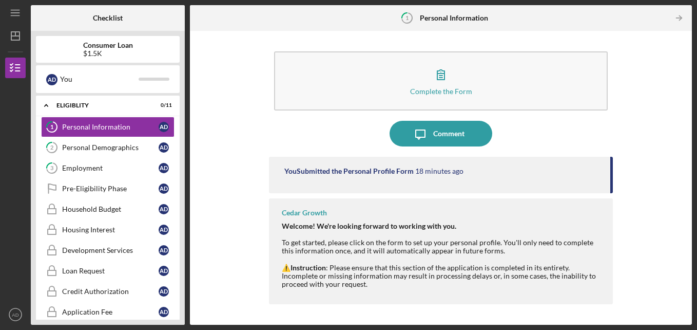
click at [405, 21] on icon "1" at bounding box center [407, 18] width 26 height 26
drag, startPoint x: 611, startPoint y: 177, endPoint x: 612, endPoint y: 194, distance: 17.0
click at [612, 194] on div "You Submitted the Personal Profile Form 18 minutes ago Cedar Growth Welcome! We…" at bounding box center [441, 233] width 345 height 152
click at [140, 131] on link "1 Personal Information A D" at bounding box center [107, 127] width 133 height 21
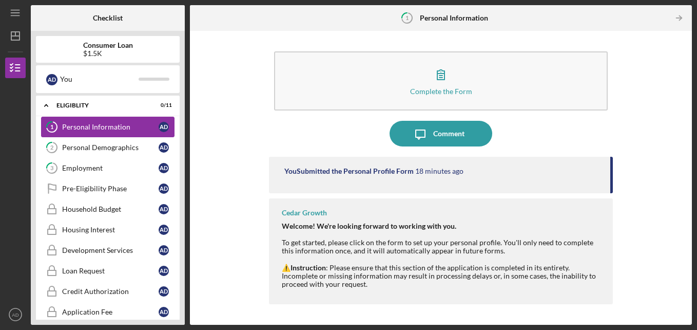
click at [140, 131] on link "1 Personal Information A D" at bounding box center [107, 127] width 133 height 21
click at [121, 151] on div "Personal Demographics" at bounding box center [110, 147] width 97 height 8
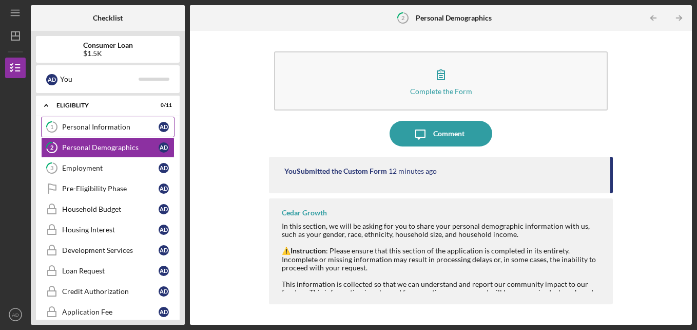
click at [127, 124] on div "Personal Information" at bounding box center [110, 127] width 97 height 8
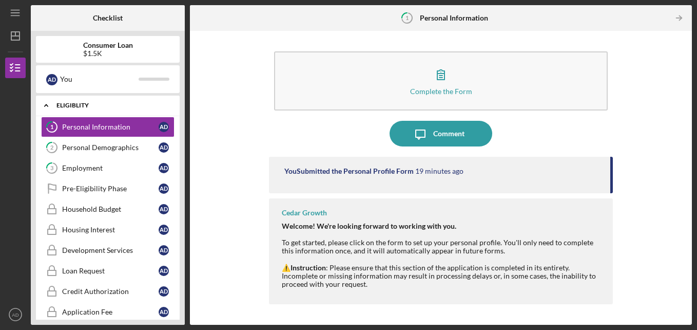
click at [91, 105] on div "Eligiblity" at bounding box center [111, 105] width 110 height 6
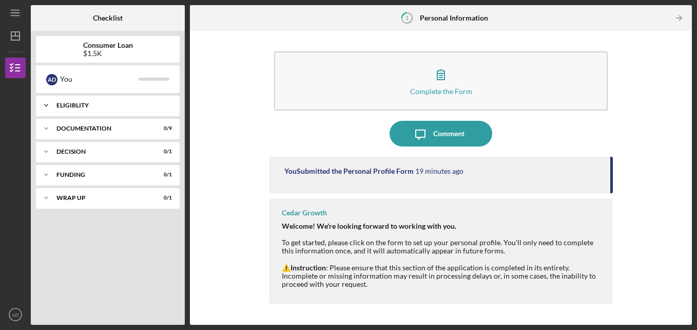
click at [91, 105] on div "Eligiblity" at bounding box center [111, 105] width 110 height 6
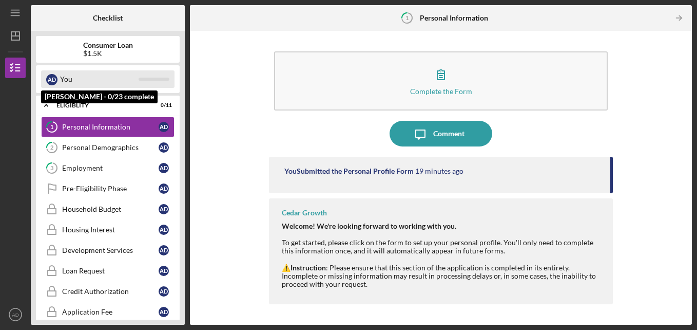
click at [146, 78] on div at bounding box center [154, 79] width 31 height 3
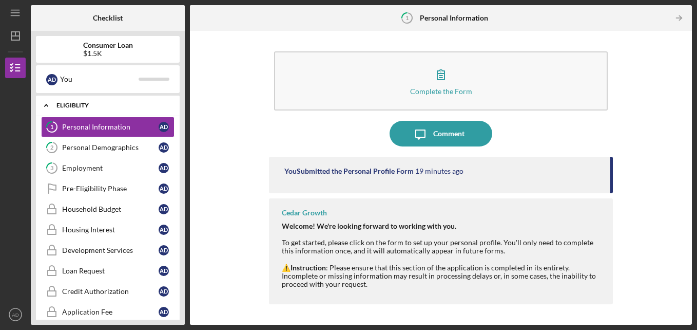
click at [116, 113] on div "Icon/Expander Eligiblity 0 / 11" at bounding box center [108, 105] width 144 height 21
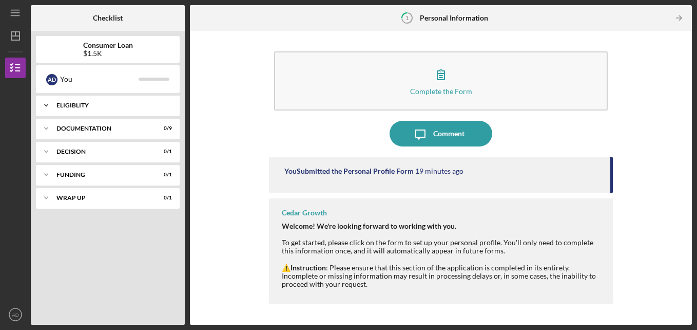
click at [116, 113] on div "Icon/Expander Eligiblity 0 / 11" at bounding box center [108, 105] width 144 height 21
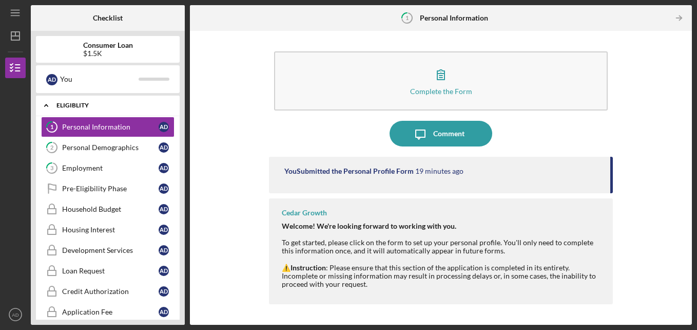
click at [116, 113] on div "Icon/Expander Eligiblity 0 / 11" at bounding box center [108, 105] width 144 height 21
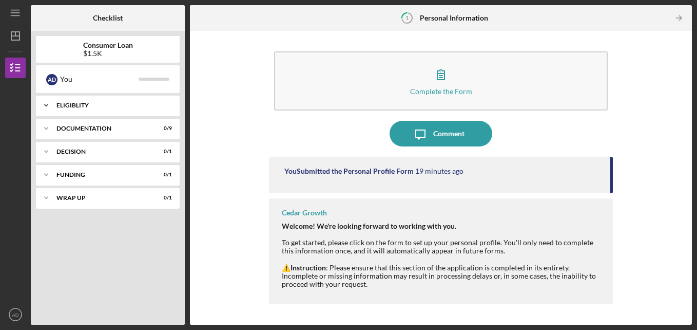
click at [112, 107] on div "Eligiblity" at bounding box center [111, 105] width 110 height 6
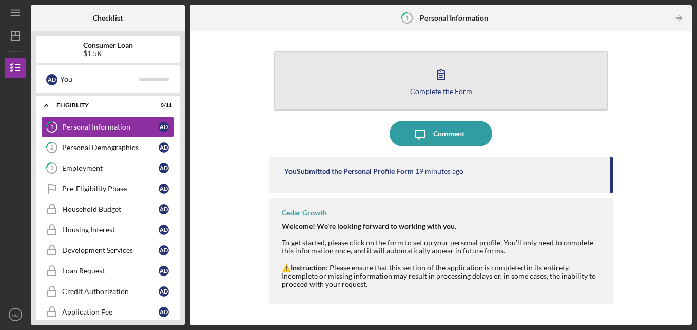
click at [539, 96] on button "Complete the Form Form" at bounding box center [441, 80] width 334 height 59
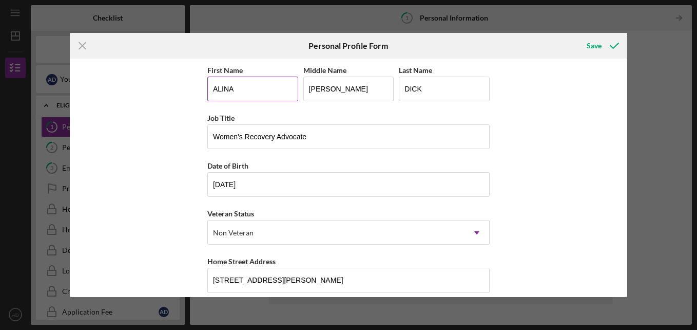
click at [281, 89] on input "ALINA" at bounding box center [252, 89] width 91 height 25
type input "Alina"
type input "[PERSON_NAME]"
type input "Dick"
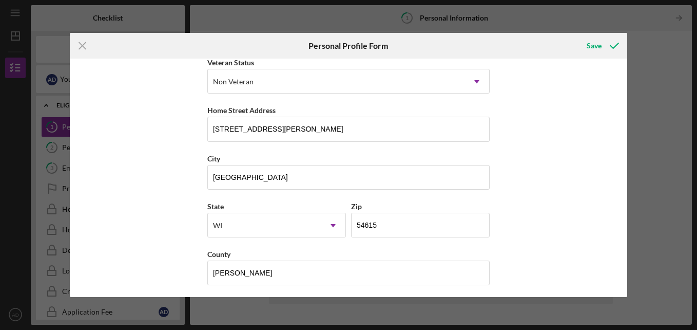
scroll to position [155, 0]
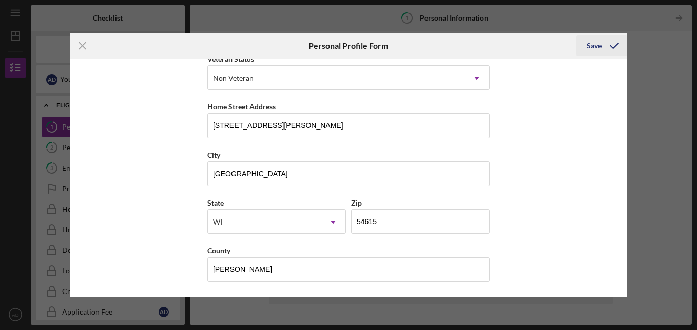
click at [602, 54] on icon "submit" at bounding box center [615, 46] width 26 height 26
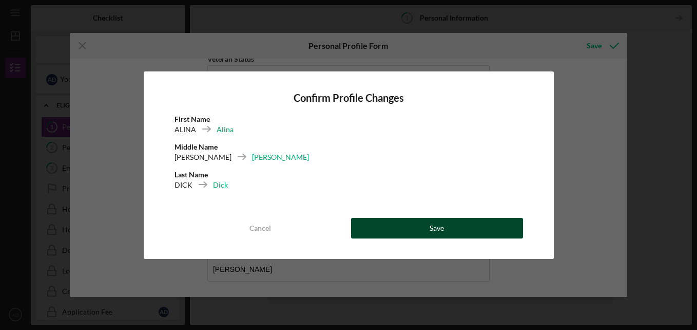
click at [435, 232] on div "Save" at bounding box center [437, 228] width 14 height 21
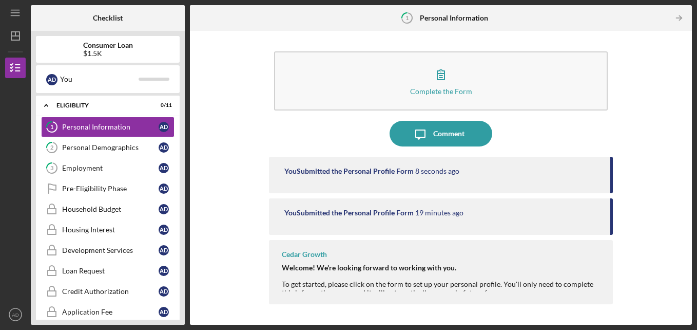
click at [607, 304] on div "You Submitted the Personal Profile Form 8 seconds ago You Submitted the Persona…" at bounding box center [441, 233] width 345 height 152
click at [585, 265] on div "Welcome! We're looking forward to working with you. To get started, please clic…" at bounding box center [442, 279] width 321 height 33
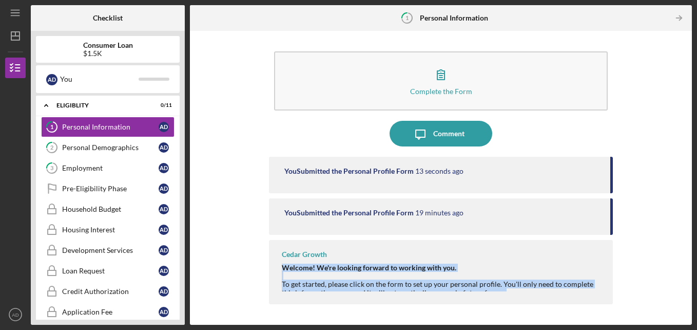
drag, startPoint x: 585, startPoint y: 265, endPoint x: 625, endPoint y: 282, distance: 43.8
click at [625, 282] on div "Complete the Form Form Icon/Message Comment You Submitted the Personal Profile …" at bounding box center [441, 177] width 492 height 283
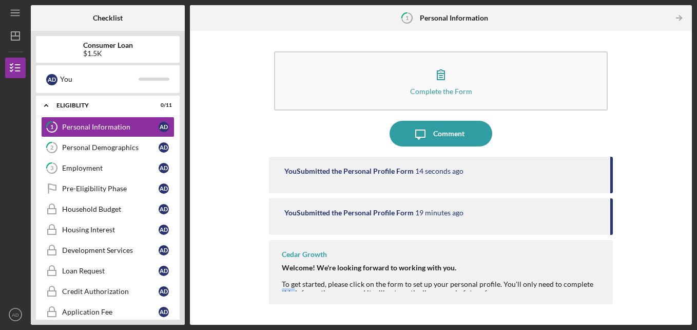
click at [625, 282] on div "Complete the Form Form Icon/Message Comment You Submitted the Personal Profile …" at bounding box center [441, 177] width 492 height 283
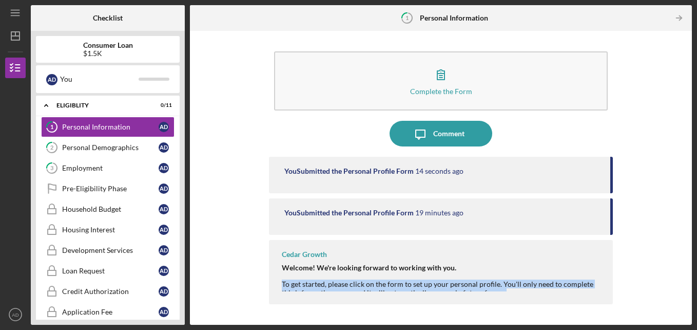
click at [625, 282] on div "Complete the Form Form Icon/Message Comment You Submitted the Personal Profile …" at bounding box center [441, 177] width 492 height 283
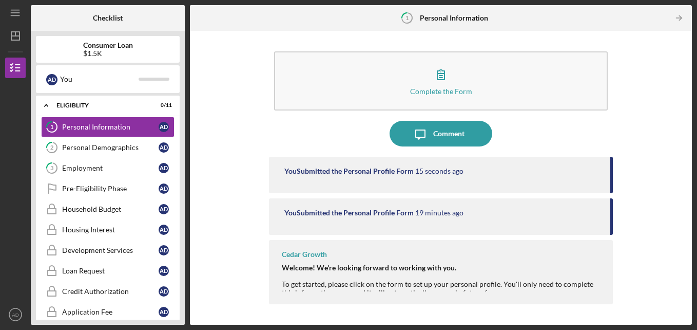
drag, startPoint x: 625, startPoint y: 282, endPoint x: 654, endPoint y: 324, distance: 50.7
click at [654, 324] on div "Complete the Form Form Icon/Message Comment You Submitted the Personal Profile …" at bounding box center [441, 178] width 502 height 294
click at [18, 66] on icon "button" at bounding box center [16, 68] width 26 height 26
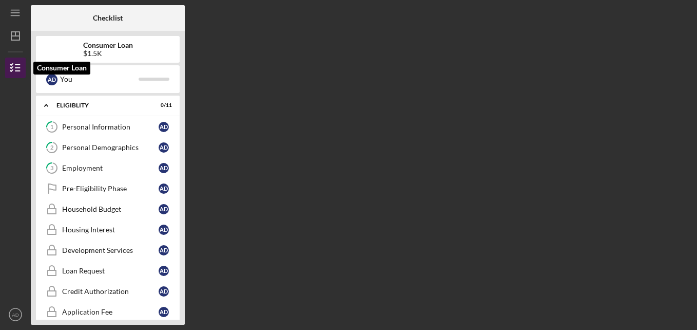
click at [18, 66] on icon "button" at bounding box center [16, 68] width 26 height 26
click at [107, 130] on div "Personal Information" at bounding box center [110, 127] width 97 height 8
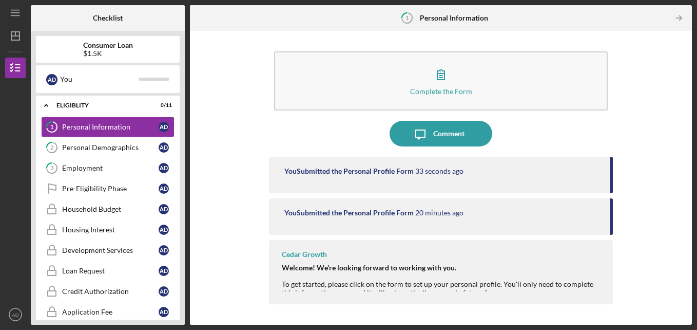
drag, startPoint x: 597, startPoint y: 24, endPoint x: 557, endPoint y: 28, distance: 40.3
click at [557, 28] on div "Icon/Table Pagination Arrow" at bounding box center [608, 18] width 167 height 26
drag, startPoint x: 537, startPoint y: 23, endPoint x: 596, endPoint y: 27, distance: 58.7
click at [596, 27] on div "Icon/Table Pagination Arrow" at bounding box center [608, 18] width 167 height 26
click at [678, 19] on icon "Icon/Table Pagination Arrow" at bounding box center [679, 18] width 23 height 23
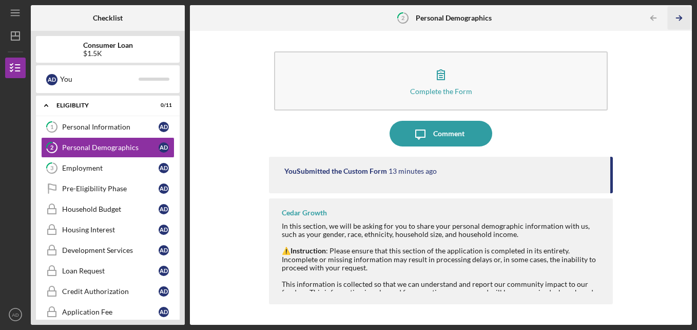
click at [678, 19] on icon "Icon/Table Pagination Arrow" at bounding box center [679, 18] width 23 height 23
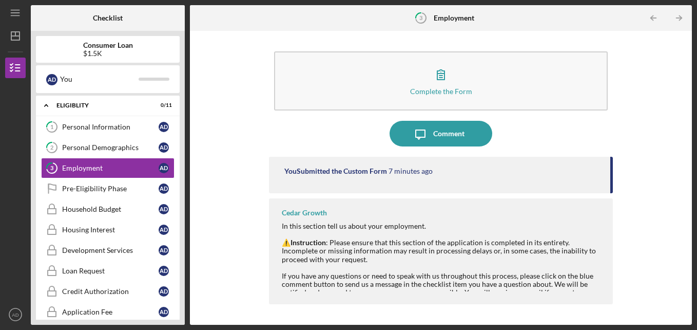
click at [678, 19] on icon "Icon/Table Pagination Arrow" at bounding box center [679, 18] width 23 height 23
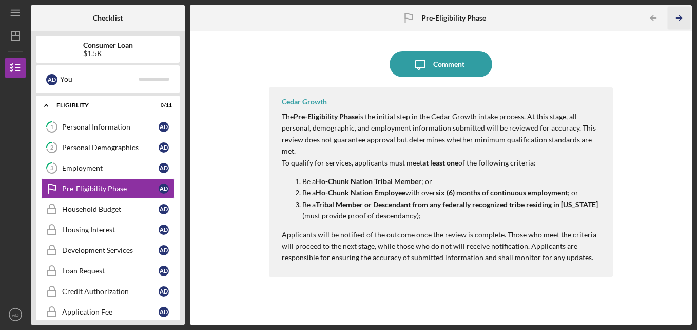
click at [680, 17] on icon "Icon/Table Pagination Arrow" at bounding box center [679, 18] width 23 height 23
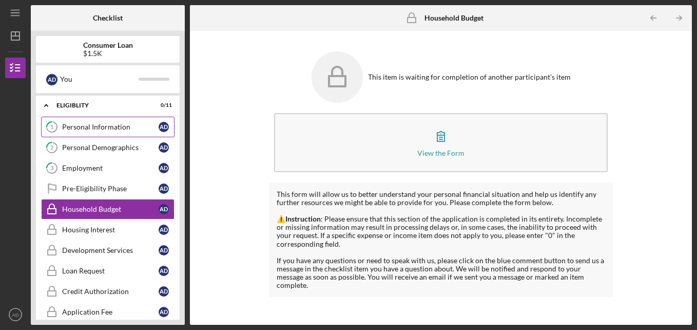
click at [93, 132] on link "1 Personal Information A D" at bounding box center [107, 127] width 133 height 21
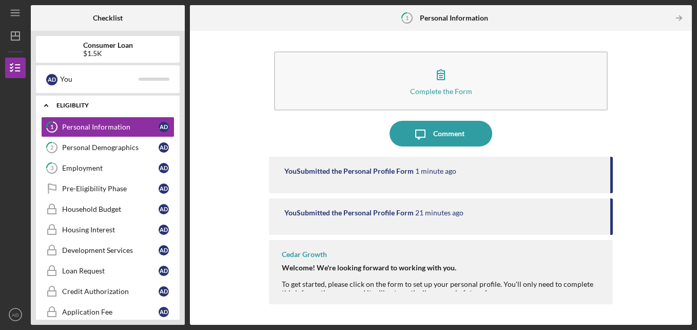
click at [124, 107] on div "Eligiblity" at bounding box center [111, 105] width 110 height 6
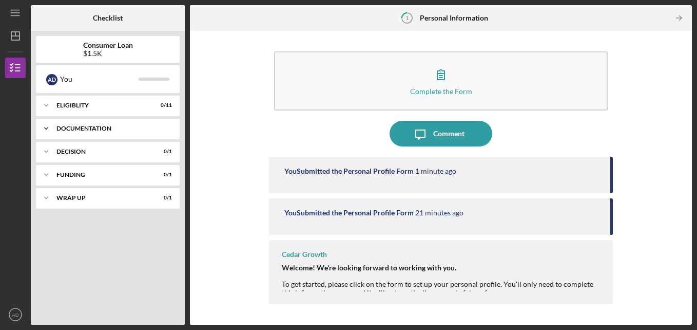
click at [124, 124] on div "Icon/Expander Documentation 0 / 9" at bounding box center [108, 128] width 144 height 21
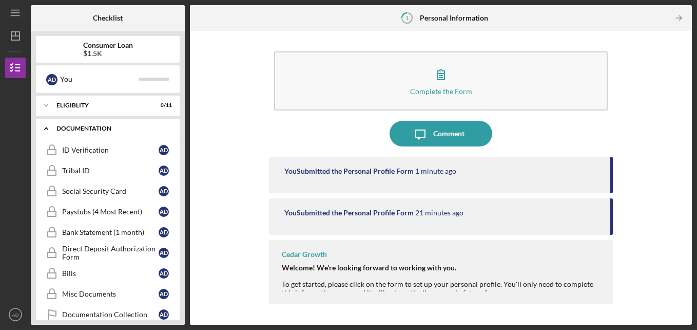
click at [111, 126] on div "Documentation" at bounding box center [111, 128] width 110 height 6
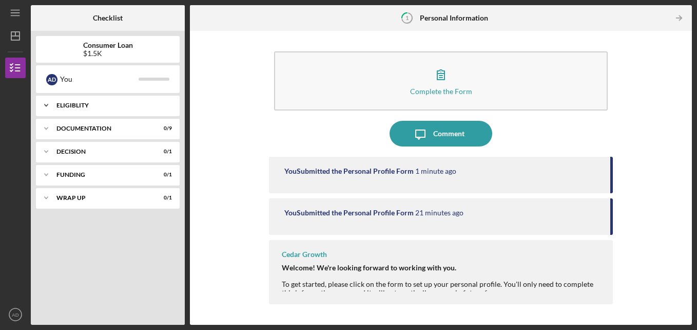
click at [127, 107] on div "Eligiblity" at bounding box center [111, 105] width 110 height 6
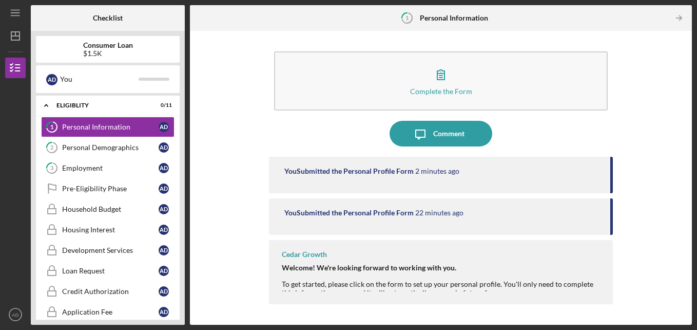
click at [644, 193] on div "Complete the Form Form Icon/Message Comment You Submitted the Personal Profile …" at bounding box center [441, 177] width 492 height 283
click at [83, 161] on link "3 Employment A D" at bounding box center [107, 168] width 133 height 21
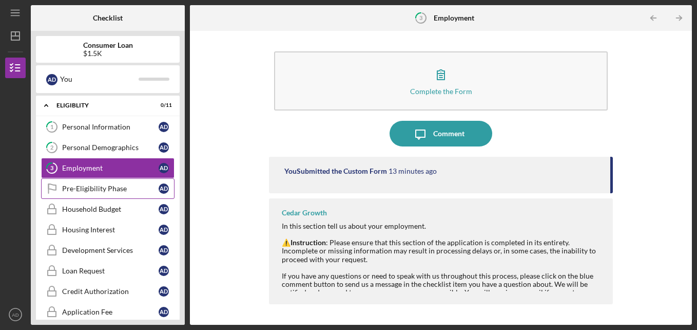
click at [75, 190] on div "Pre-Eligibility Phase" at bounding box center [110, 188] width 97 height 8
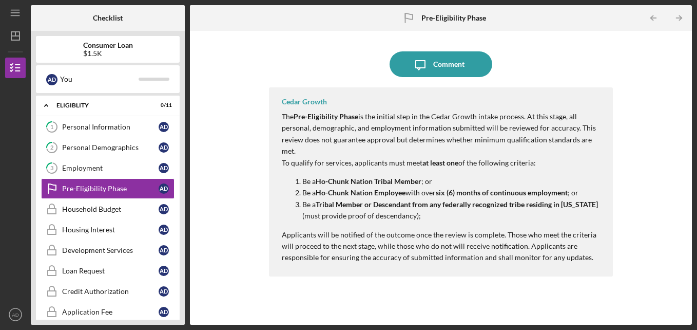
click at [399, 297] on div "Cedar Growth The Pre-Eligibility Phase is the initial step in the Cedar Growth …" at bounding box center [441, 198] width 345 height 222
click at [94, 270] on div "Loan Request" at bounding box center [110, 270] width 97 height 8
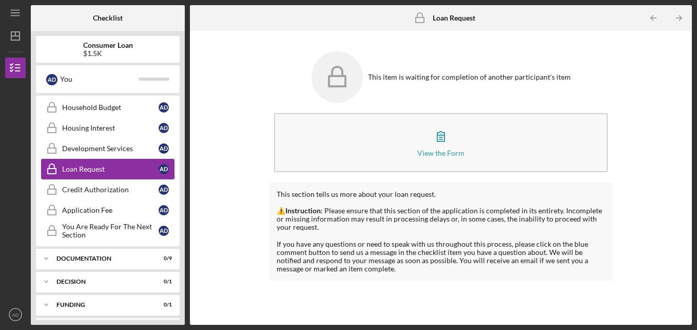
scroll to position [103, 0]
click at [47, 253] on icon "Icon/Expander" at bounding box center [46, 257] width 21 height 21
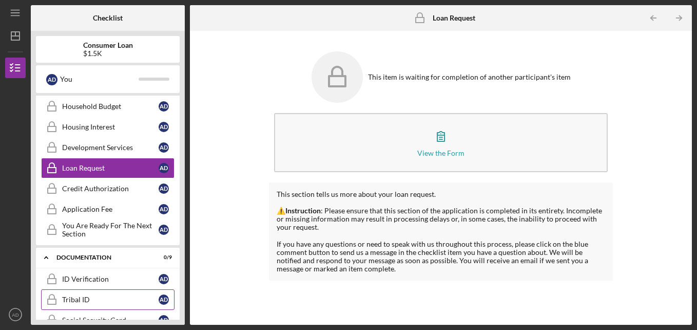
scroll to position [123, 0]
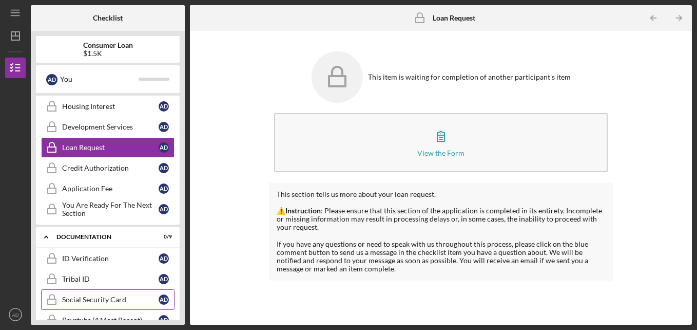
drag, startPoint x: 77, startPoint y: 303, endPoint x: 79, endPoint y: 291, distance: 12.9
click at [79, 291] on link "Social Security Card Social Security Card A D" at bounding box center [107, 299] width 133 height 21
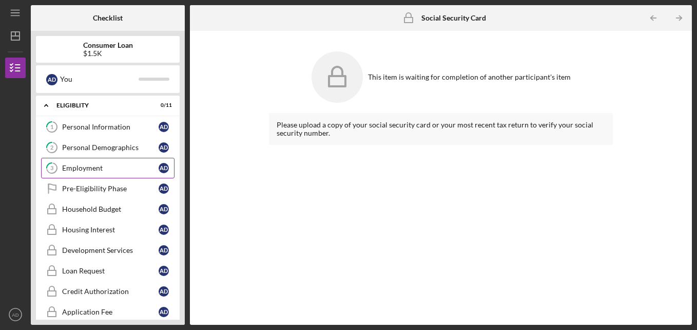
click at [100, 166] on div "Employment" at bounding box center [110, 168] width 97 height 8
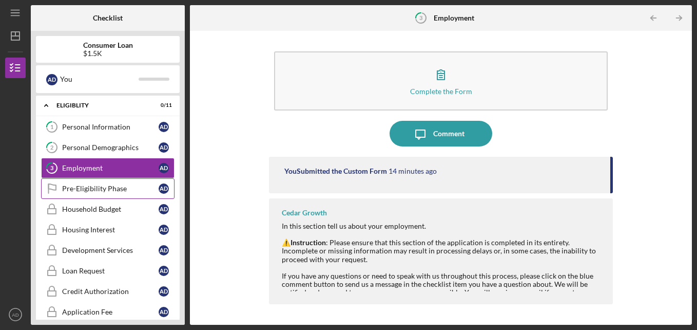
click at [82, 196] on link "Pre-Eligibility Phase Pre-Eligibility Phase A D" at bounding box center [107, 188] width 133 height 21
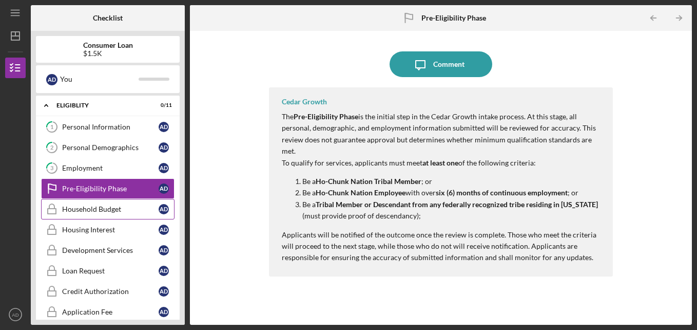
click at [98, 204] on link "Household Budget Household Budget A D" at bounding box center [107, 209] width 133 height 21
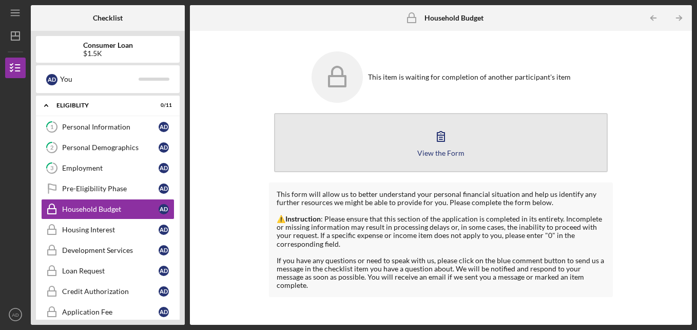
click at [437, 131] on icon "button" at bounding box center [441, 136] width 26 height 26
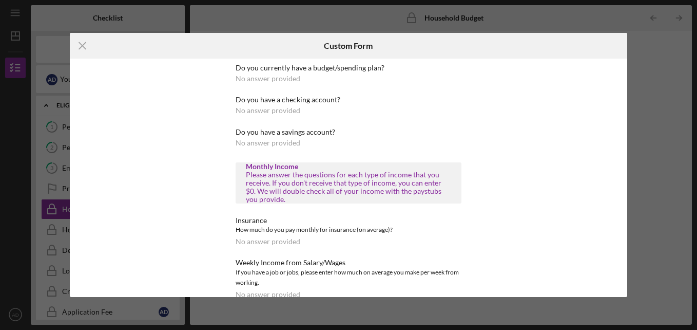
click at [246, 78] on div "No answer provided" at bounding box center [268, 78] width 65 height 8
click at [263, 79] on div "No answer provided" at bounding box center [268, 78] width 65 height 8
click at [263, 81] on div "No answer provided" at bounding box center [268, 78] width 65 height 8
click at [237, 74] on div "No answer provided" at bounding box center [268, 78] width 65 height 8
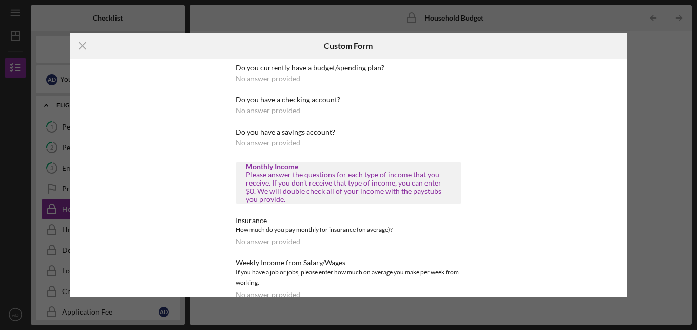
drag, startPoint x: 238, startPoint y: 77, endPoint x: 248, endPoint y: 67, distance: 13.8
click at [248, 67] on div "Do you currently have a budget/spending plan? No answer provided" at bounding box center [349, 73] width 226 height 19
click at [282, 142] on div "No answer provided" at bounding box center [268, 143] width 65 height 8
drag, startPoint x: 282, startPoint y: 142, endPoint x: 259, endPoint y: 143, distance: 22.6
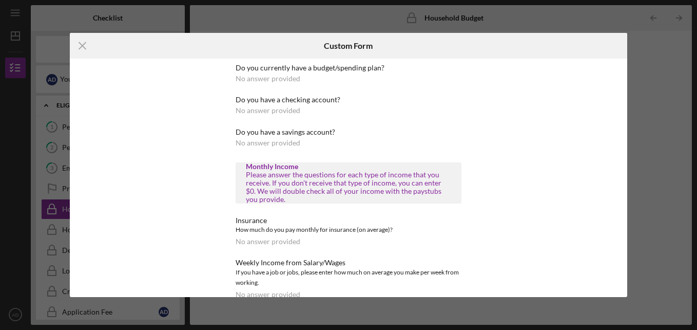
click at [259, 143] on div "No answer provided" at bounding box center [268, 143] width 65 height 8
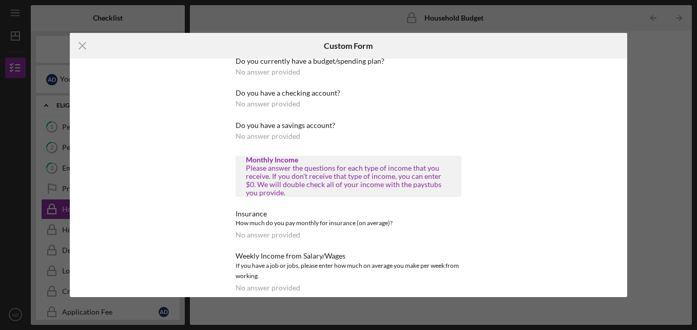
scroll to position [7, 0]
click at [261, 237] on div "No answer provided" at bounding box center [268, 235] width 65 height 8
click at [243, 238] on div "No answer provided" at bounding box center [268, 235] width 65 height 8
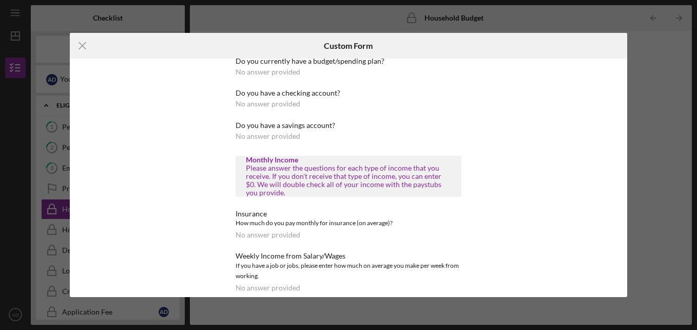
click at [367, 62] on div "Do you currently have a budget/spending plan?" at bounding box center [349, 61] width 226 height 8
click at [275, 71] on div "No answer provided" at bounding box center [268, 72] width 65 height 8
click at [269, 65] on div "Do you currently have a budget/spending plan?" at bounding box center [349, 61] width 226 height 8
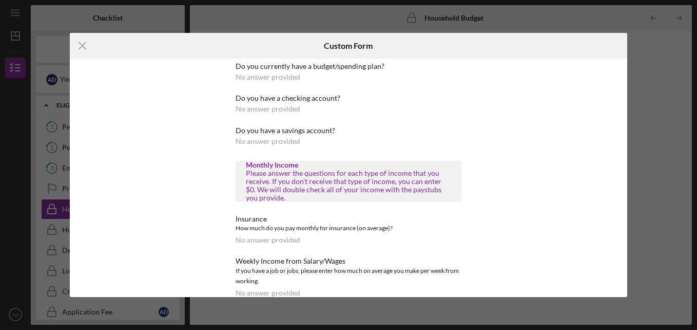
scroll to position [1, 0]
click at [357, 29] on div "Icon/Menu Close Custom Form Do you currently have a budget/spending plan? No an…" at bounding box center [348, 165] width 697 height 330
click at [246, 77] on div "No answer provided" at bounding box center [268, 77] width 65 height 8
click at [79, 42] on icon "Icon/Menu Close" at bounding box center [83, 46] width 26 height 26
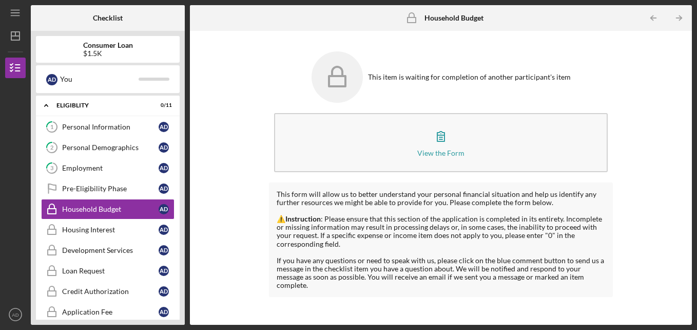
click at [629, 259] on div "This item is waiting for completion of another participant's item View the Form…" at bounding box center [441, 177] width 492 height 283
click at [305, 235] on div "⚠️ Instruction : Please ensure that this section of the application is complete…" at bounding box center [441, 231] width 329 height 33
click at [94, 161] on link "3 Employment A D" at bounding box center [107, 168] width 133 height 21
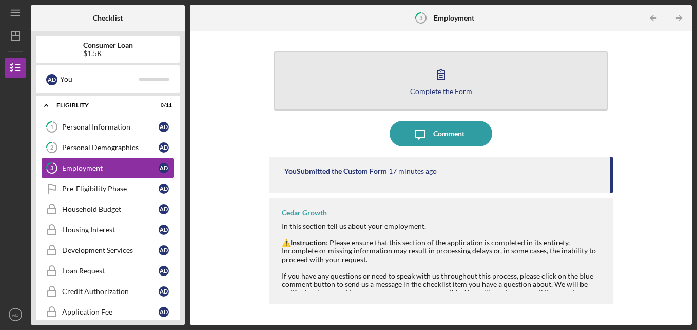
click at [448, 69] on icon "button" at bounding box center [441, 75] width 26 height 26
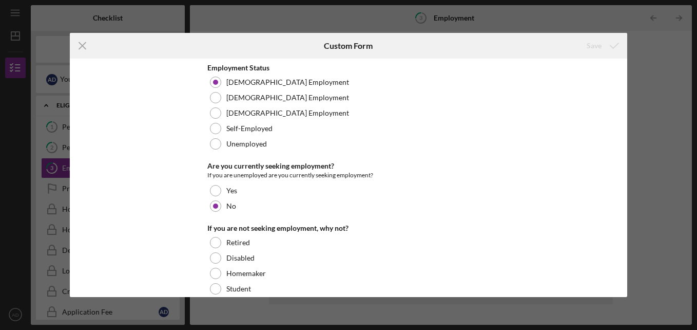
click at [623, 284] on div "Employment Status [DEMOGRAPHIC_DATA] Employment [DEMOGRAPHIC_DATA] Employment […" at bounding box center [349, 178] width 558 height 238
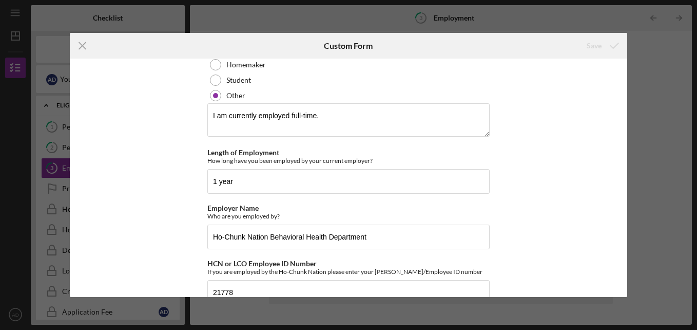
click at [627, 216] on div "Employment Status [DEMOGRAPHIC_DATA] Employment [DEMOGRAPHIC_DATA] Employment […" at bounding box center [349, 178] width 558 height 238
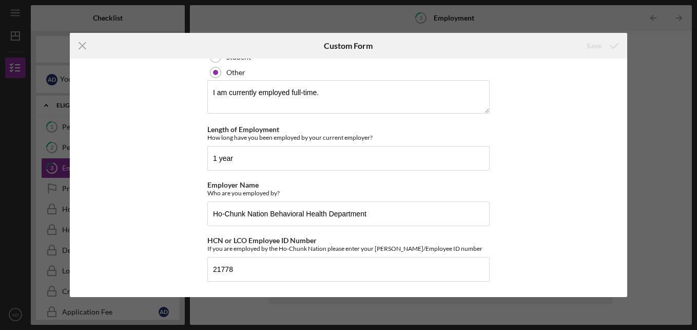
click at [617, 272] on div "Employment Status [DEMOGRAPHIC_DATA] Employment [DEMOGRAPHIC_DATA] Employment […" at bounding box center [349, 178] width 558 height 238
drag, startPoint x: 623, startPoint y: 267, endPoint x: 621, endPoint y: 259, distance: 8.5
click at [621, 259] on div "Employment Status [DEMOGRAPHIC_DATA] Employment [DEMOGRAPHIC_DATA] Employment […" at bounding box center [349, 178] width 558 height 238
click at [388, 270] on input "21778" at bounding box center [348, 269] width 282 height 25
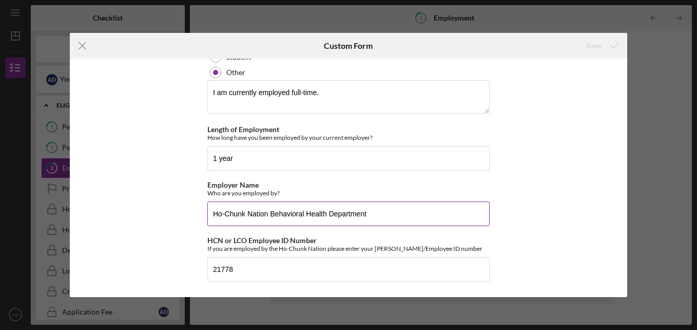
click at [385, 204] on input "Ho-Chunk Nation Behavioral Health Department" at bounding box center [348, 213] width 282 height 25
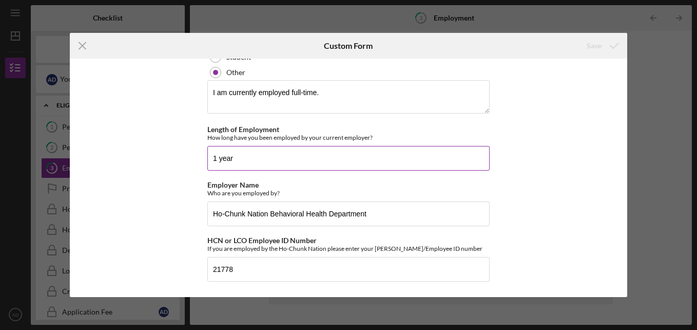
click at [393, 162] on input "1 year" at bounding box center [348, 158] width 282 height 25
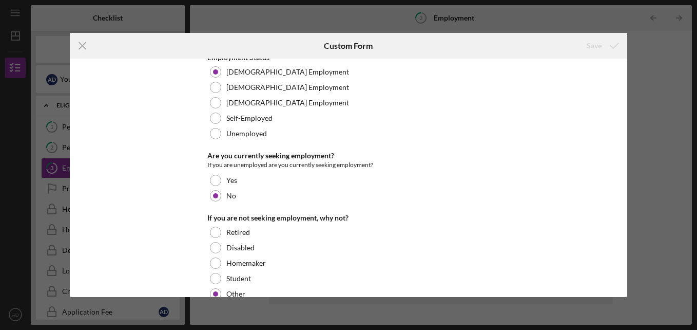
scroll to position [0, 0]
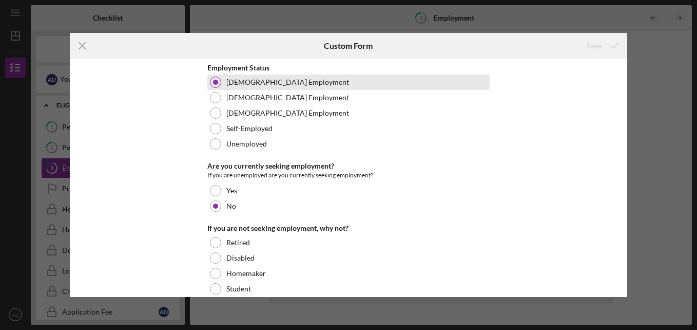
click at [224, 78] on div "[DEMOGRAPHIC_DATA] Employment" at bounding box center [348, 81] width 282 height 15
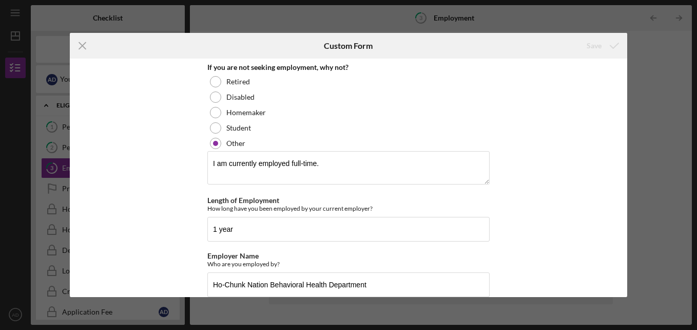
scroll to position [232, 0]
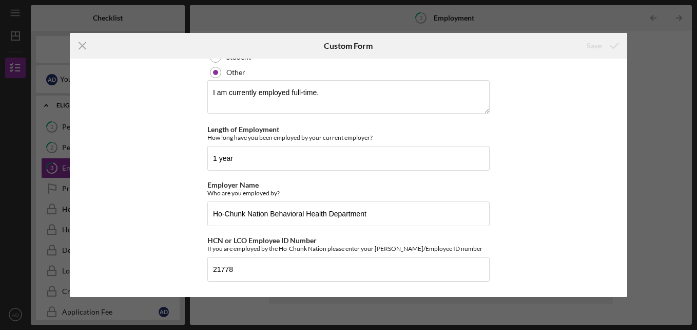
click at [624, 65] on div "Employment Status [DEMOGRAPHIC_DATA] Employment [DEMOGRAPHIC_DATA] Employment […" at bounding box center [349, 178] width 558 height 238
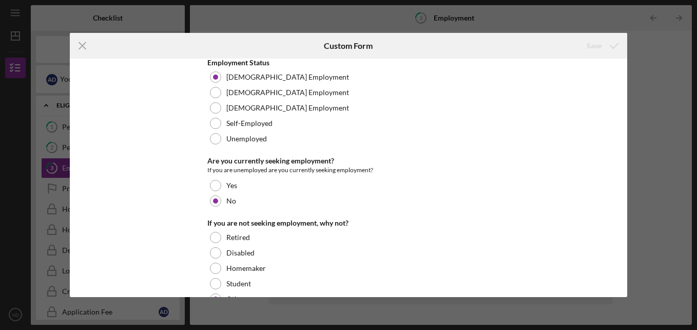
scroll to position [0, 0]
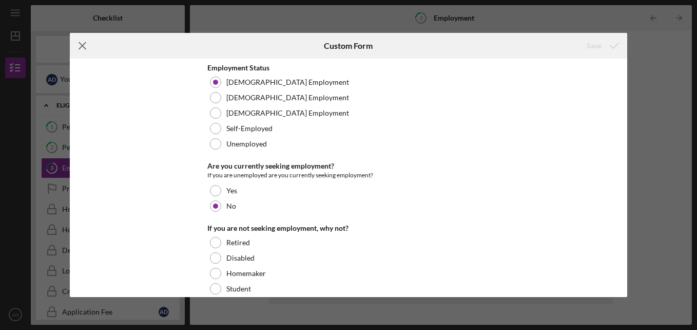
click at [77, 49] on icon "Icon/Menu Close" at bounding box center [83, 46] width 26 height 26
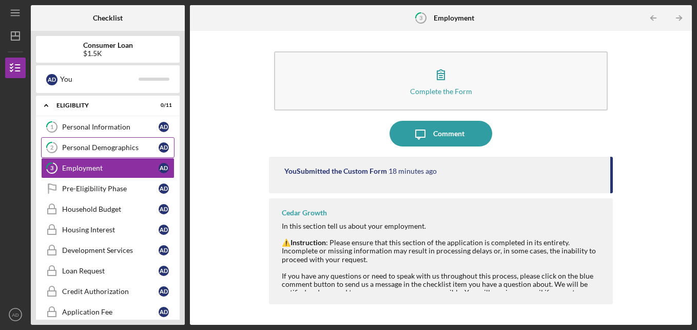
click at [95, 144] on div "Personal Demographics" at bounding box center [110, 147] width 97 height 8
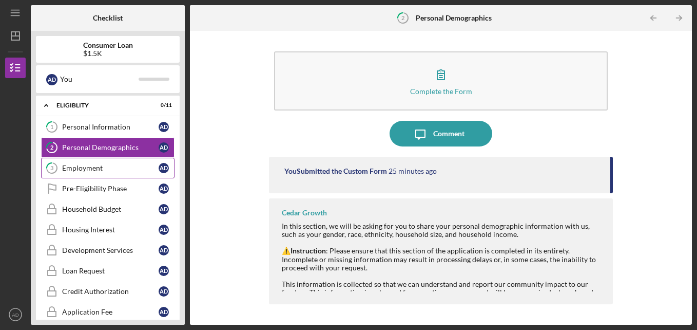
click at [84, 164] on div "Employment" at bounding box center [110, 168] width 97 height 8
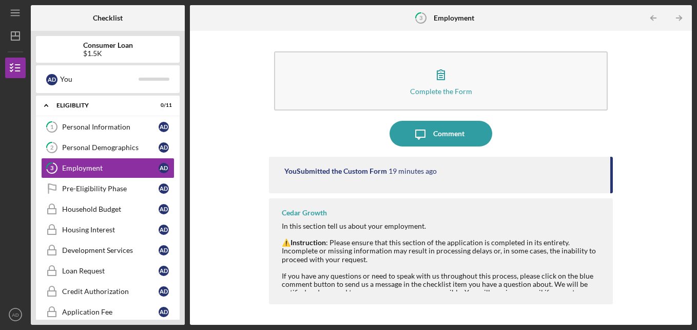
drag, startPoint x: 535, startPoint y: 268, endPoint x: 551, endPoint y: 258, distance: 19.1
click at [551, 258] on div "In this section tell us about your employment. ⚠️ Instruction : Please ensure t…" at bounding box center [442, 263] width 321 height 83
click at [591, 281] on div "If you have any questions or need to speak with us throughout this process, ple…" at bounding box center [442, 288] width 321 height 33
drag, startPoint x: 591, startPoint y: 281, endPoint x: 576, endPoint y: 356, distance: 76.4
click at [576, 329] on html "Icon/Menu 3 Employment Checklist Consumer Loan $1.5K A D You Icon/Expander Elig…" at bounding box center [348, 165] width 697 height 330
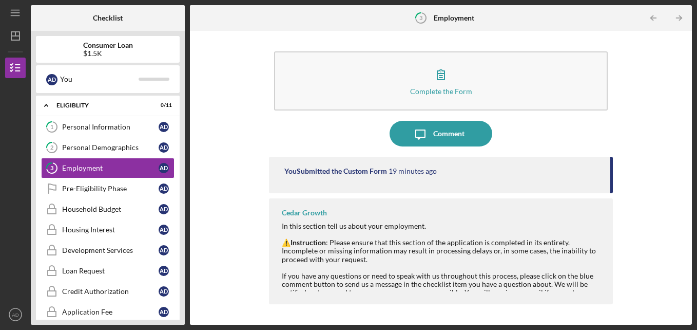
drag, startPoint x: 285, startPoint y: 211, endPoint x: 609, endPoint y: 356, distance: 355.1
click at [609, 329] on html "Icon/Menu 3 Employment Checklist Consumer Loan $1.5K A D You Icon/Expander Elig…" at bounding box center [348, 165] width 697 height 330
click at [613, 178] on div "You Submitted the Custom Form 19 minutes ago" at bounding box center [441, 175] width 345 height 36
click at [609, 300] on div "Cedar Growth In this section tell us about your employment. ⚠️ Instruction : Pl…" at bounding box center [441, 251] width 345 height 106
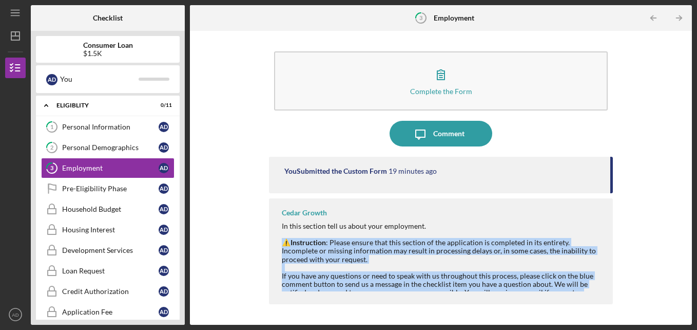
drag, startPoint x: 576, startPoint y: 290, endPoint x: 288, endPoint y: 233, distance: 293.5
click at [288, 233] on div "In this section tell us about your employment. ⚠️ Instruction : Please ensure t…" at bounding box center [442, 263] width 321 height 83
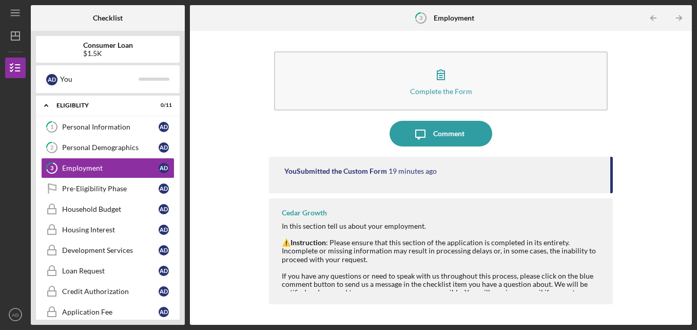
click at [446, 219] on div "Cedar Growth In this section tell us about your employment. ⚠️ Instruction : Pl…" at bounding box center [441, 251] width 345 height 106
click at [441, 169] on div "You Submitted the Custom Form 19 minutes ago" at bounding box center [442, 171] width 316 height 8
click at [18, 7] on icon "Icon/Menu" at bounding box center [15, 13] width 23 height 23
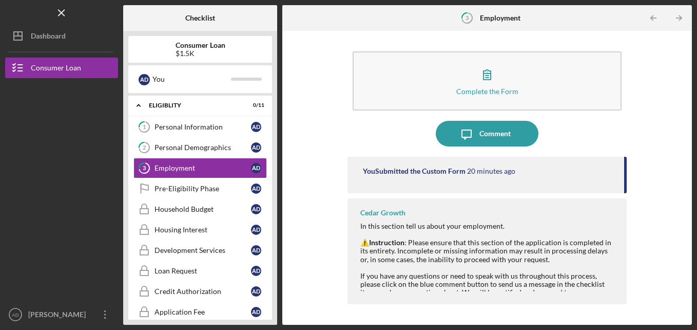
click at [18, 7] on div "Logo-Reversed Created with Sketch. Icon/Menu Close" at bounding box center [61, 13] width 113 height 26
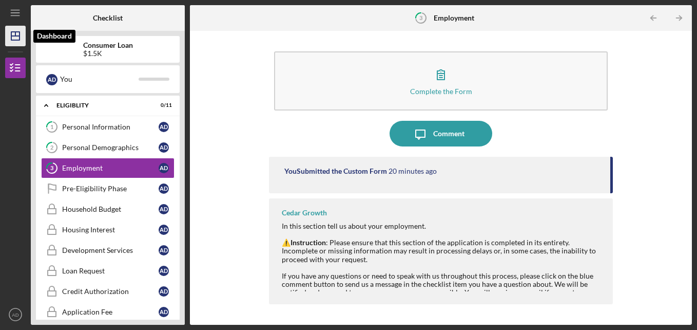
click at [14, 32] on polygon "button" at bounding box center [15, 36] width 8 height 8
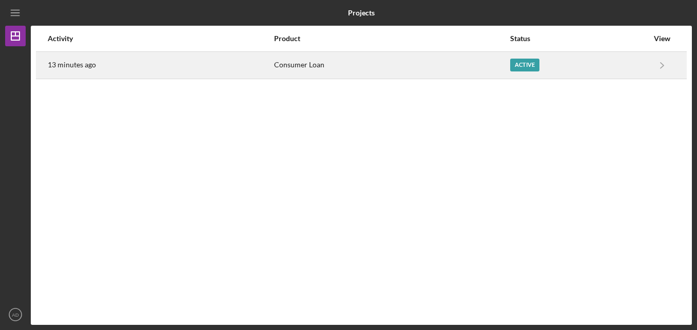
click at [527, 64] on div "Active" at bounding box center [524, 65] width 29 height 13
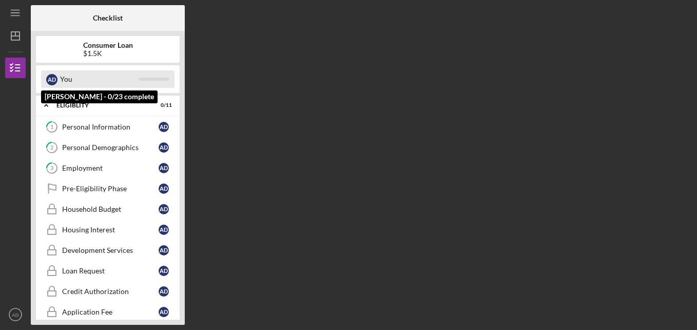
click at [54, 81] on div "A D" at bounding box center [51, 79] width 11 height 11
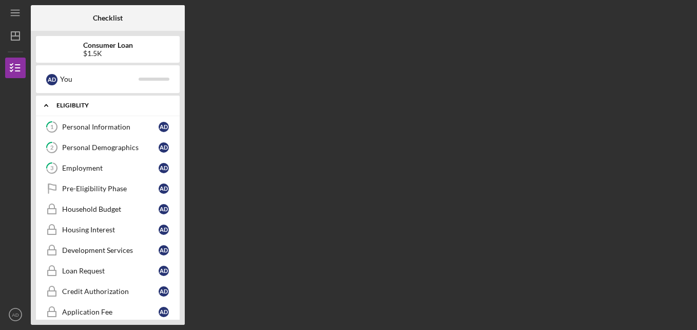
click at [88, 106] on div "Eligiblity" at bounding box center [111, 105] width 110 height 6
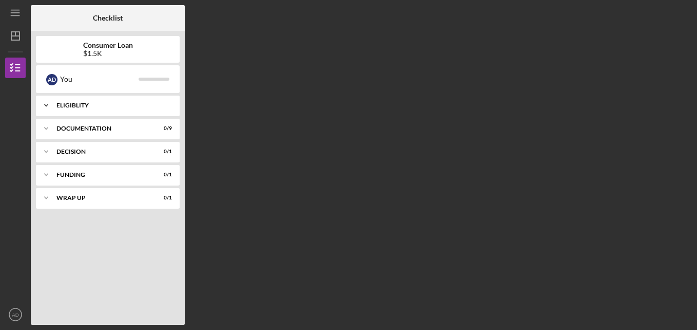
click at [46, 103] on icon "Icon/Expander" at bounding box center [46, 105] width 21 height 21
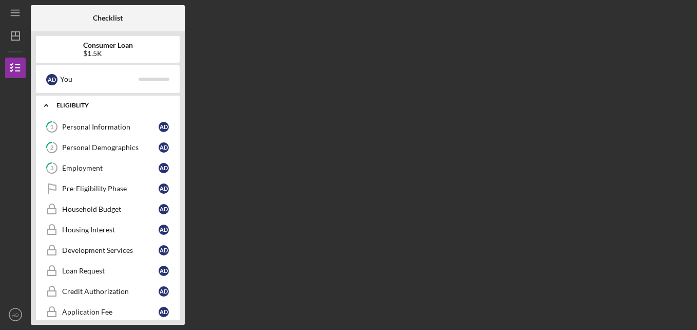
click at [82, 110] on div "Icon/Expander Eligiblity 0 / 11" at bounding box center [108, 105] width 144 height 21
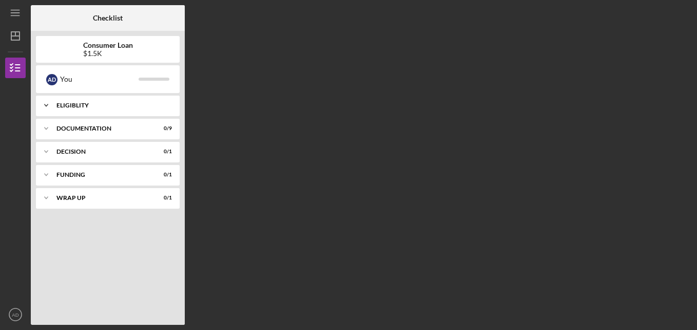
click at [45, 103] on icon "Icon/Expander" at bounding box center [46, 105] width 21 height 21
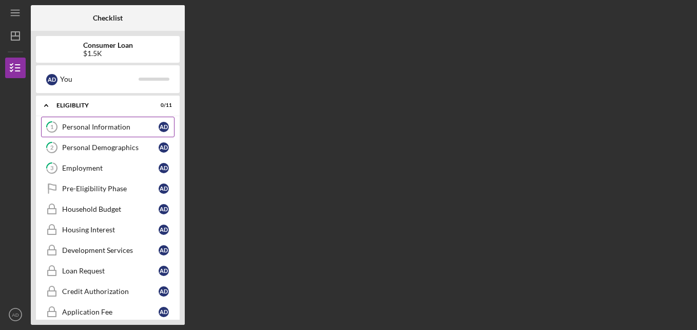
click at [95, 130] on div "Personal Information" at bounding box center [110, 127] width 97 height 8
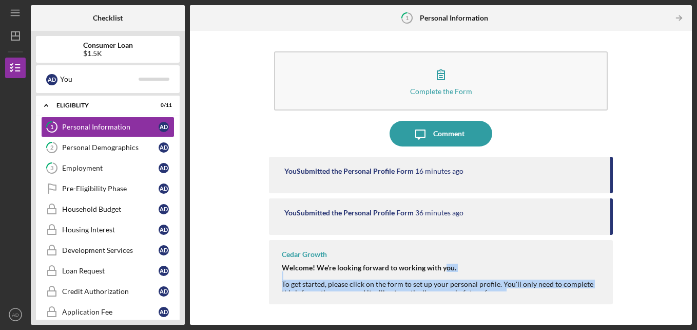
drag, startPoint x: 445, startPoint y: 268, endPoint x: 587, endPoint y: 356, distance: 166.7
click at [587, 329] on html "Icon/Menu 1 Personal Information Checklist Consumer Loan $1.5K A D You Icon/Exp…" at bounding box center [348, 165] width 697 height 330
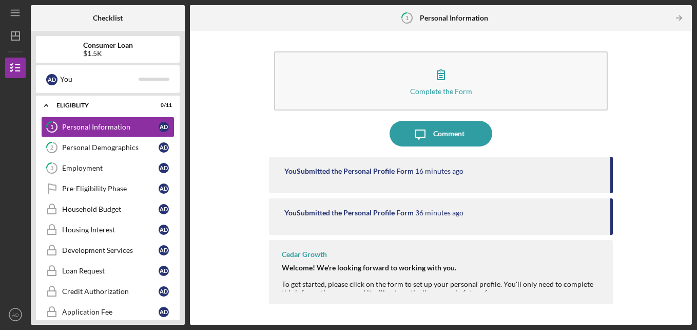
drag, startPoint x: 587, startPoint y: 356, endPoint x: 612, endPoint y: 227, distance: 130.8
click at [612, 227] on div "You Submitted the Personal Profile Form 36 minutes ago" at bounding box center [441, 216] width 345 height 36
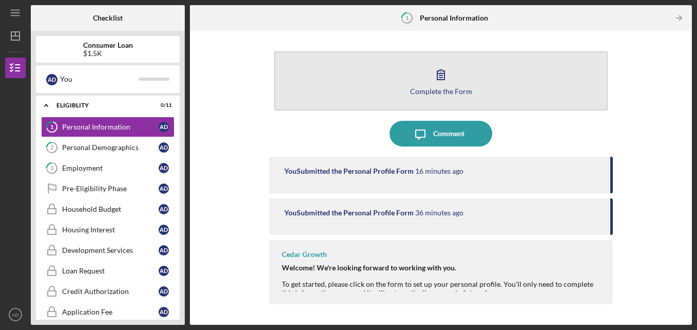
click at [442, 79] on icon "button" at bounding box center [441, 75] width 26 height 26
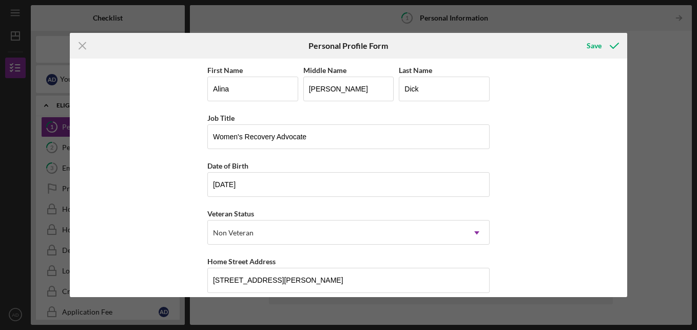
click at [546, 268] on div "First Name [PERSON_NAME] Middle Name [PERSON_NAME] Last Name [PERSON_NAME] Job …" at bounding box center [349, 178] width 558 height 238
click at [590, 44] on div "Save" at bounding box center [594, 45] width 15 height 21
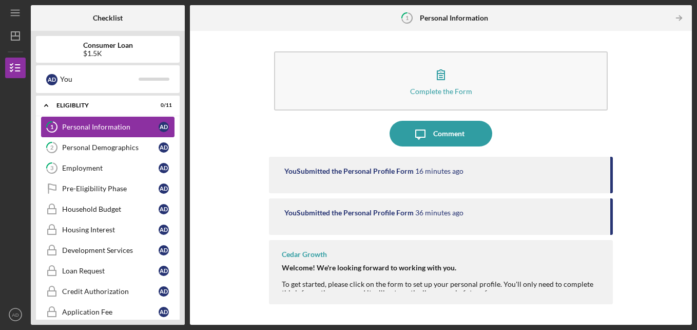
click at [51, 127] on tspan "1" at bounding box center [51, 127] width 3 height 7
click at [15, 40] on icon "Icon/Dashboard" at bounding box center [16, 36] width 26 height 26
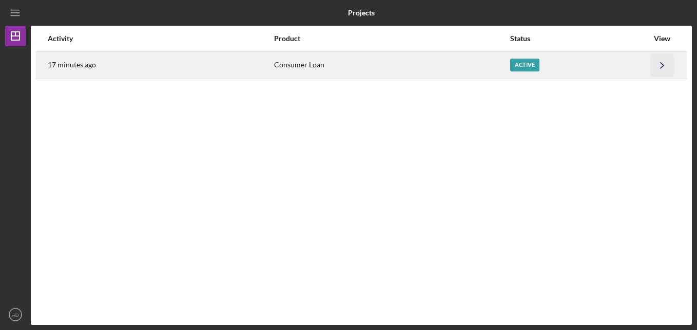
click at [658, 67] on icon "Icon/Navigate" at bounding box center [662, 64] width 23 height 23
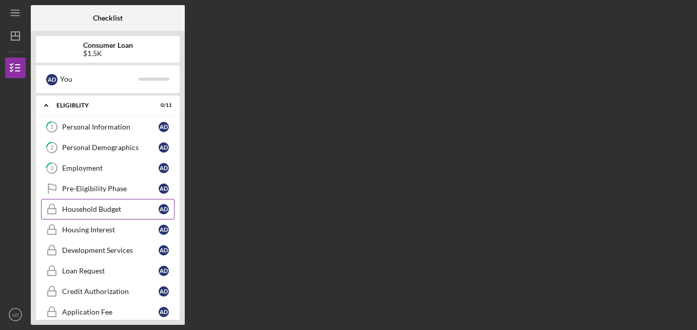
click at [84, 211] on div "Household Budget" at bounding box center [110, 209] width 97 height 8
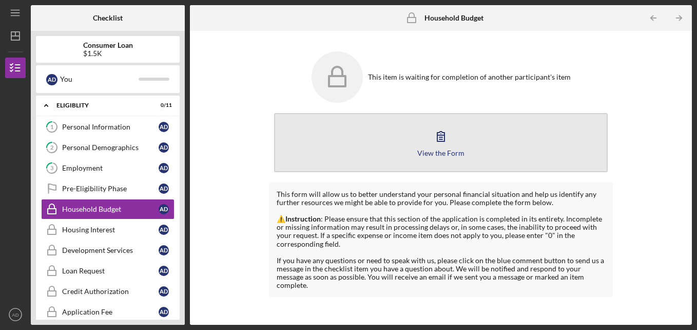
click at [438, 155] on div "View the Form" at bounding box center [440, 153] width 47 height 8
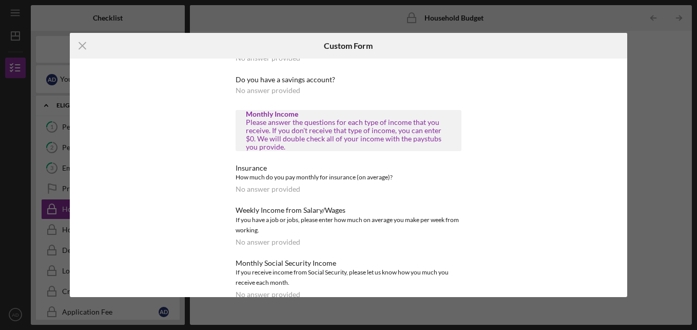
scroll to position [53, 0]
click at [245, 193] on div "No answer provided" at bounding box center [268, 188] width 65 height 8
click at [272, 189] on div "No answer provided" at bounding box center [268, 188] width 65 height 8
click at [247, 185] on div "No answer provided" at bounding box center [268, 188] width 65 height 8
